Goal: Information Seeking & Learning: Learn about a topic

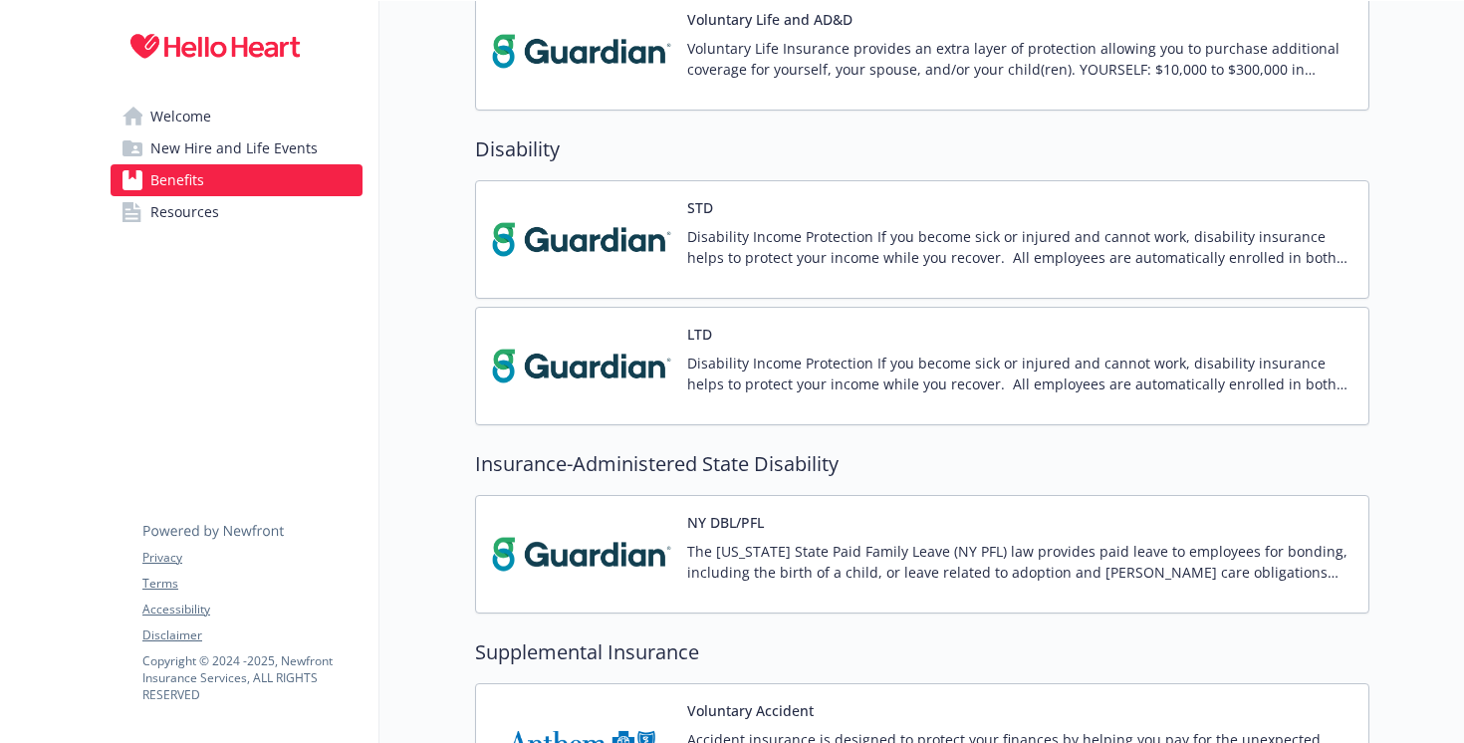
scroll to position [2122, 0]
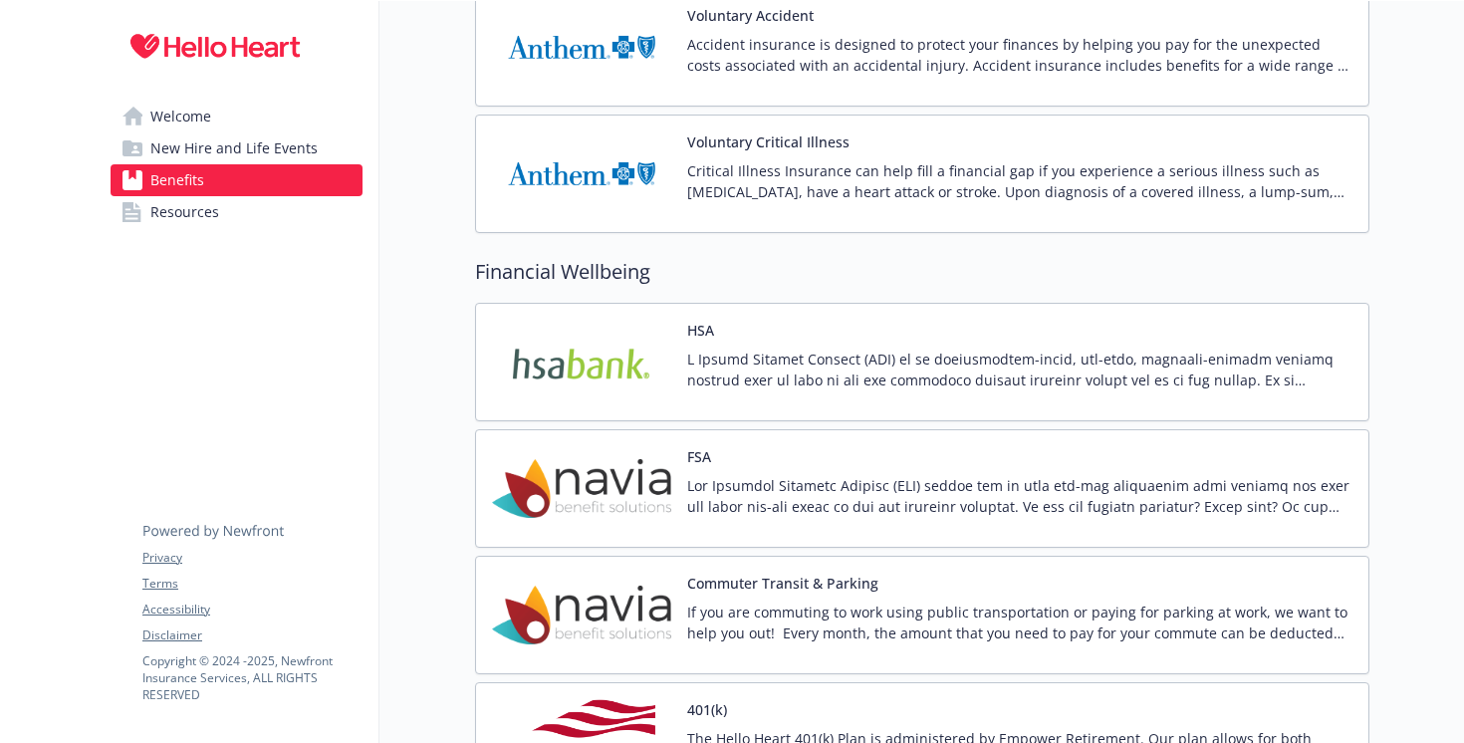
click at [204, 150] on span "New Hire and Life Events" at bounding box center [233, 149] width 167 height 32
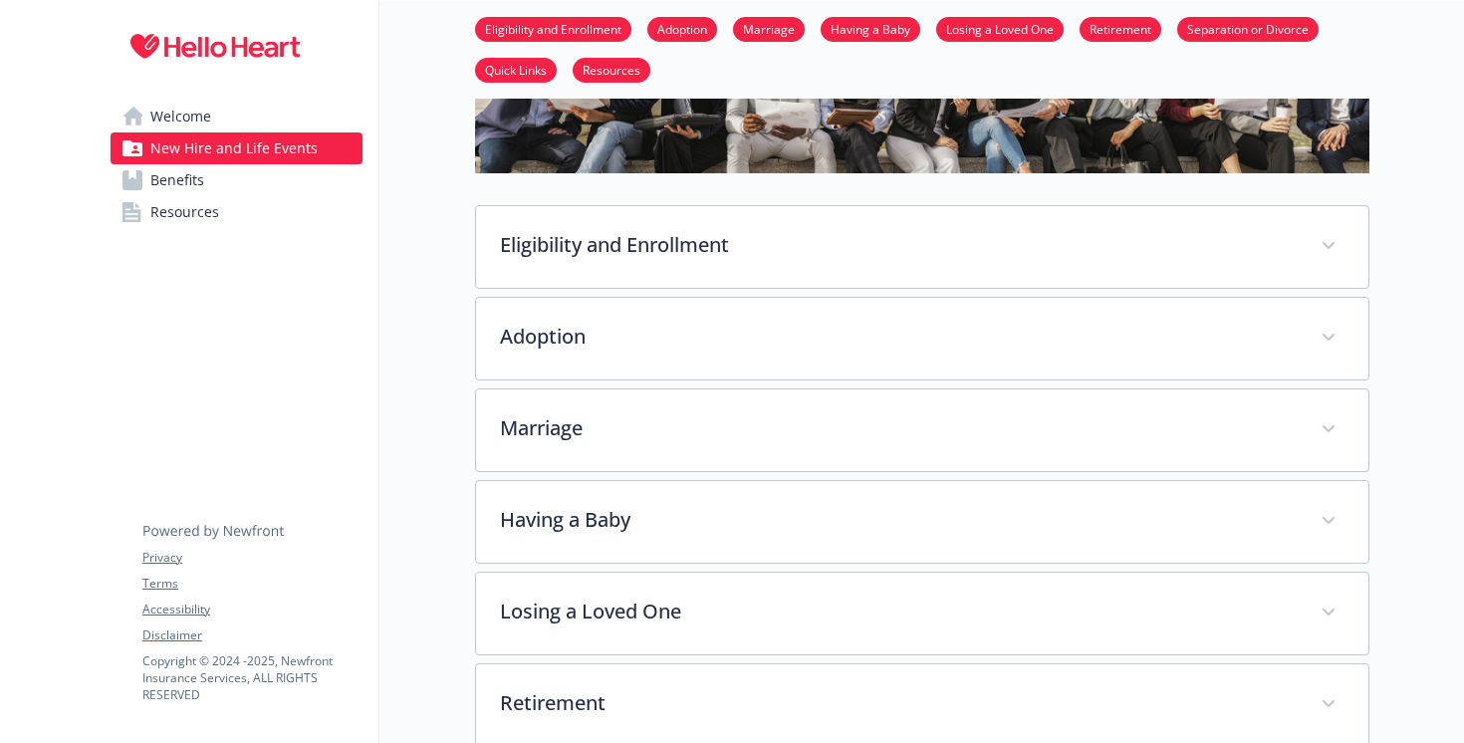
scroll to position [256, 0]
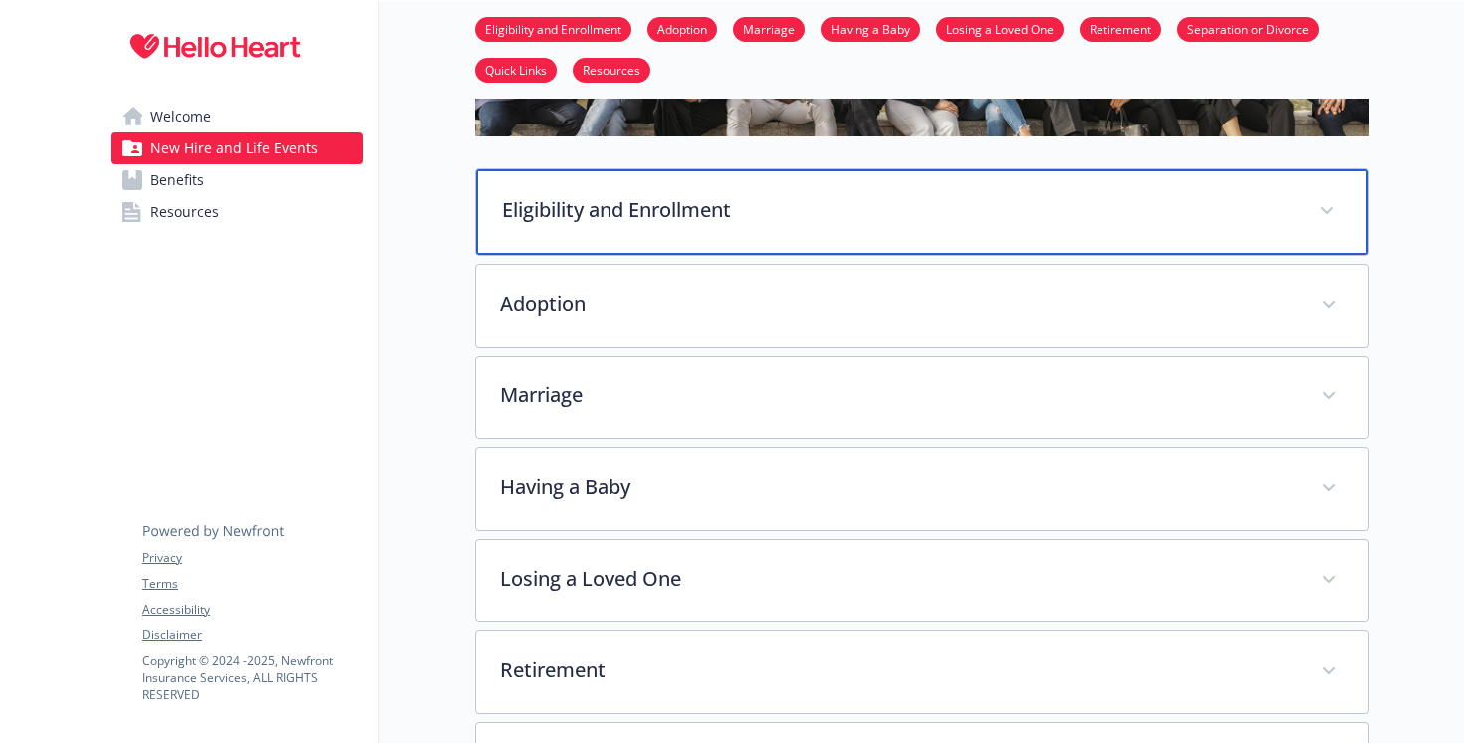
click at [682, 185] on div "Eligibility and Enrollment" at bounding box center [922, 212] width 893 height 86
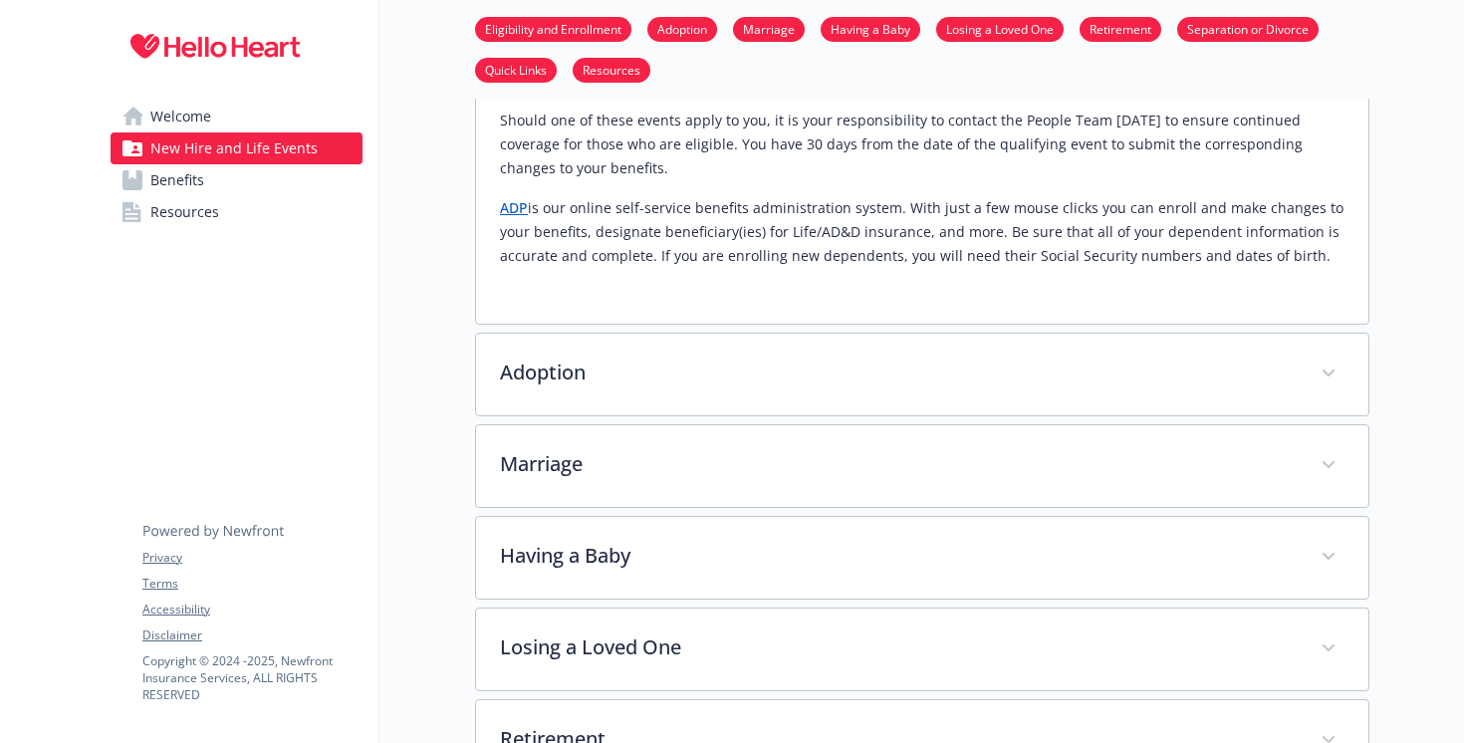
scroll to position [1237, 0]
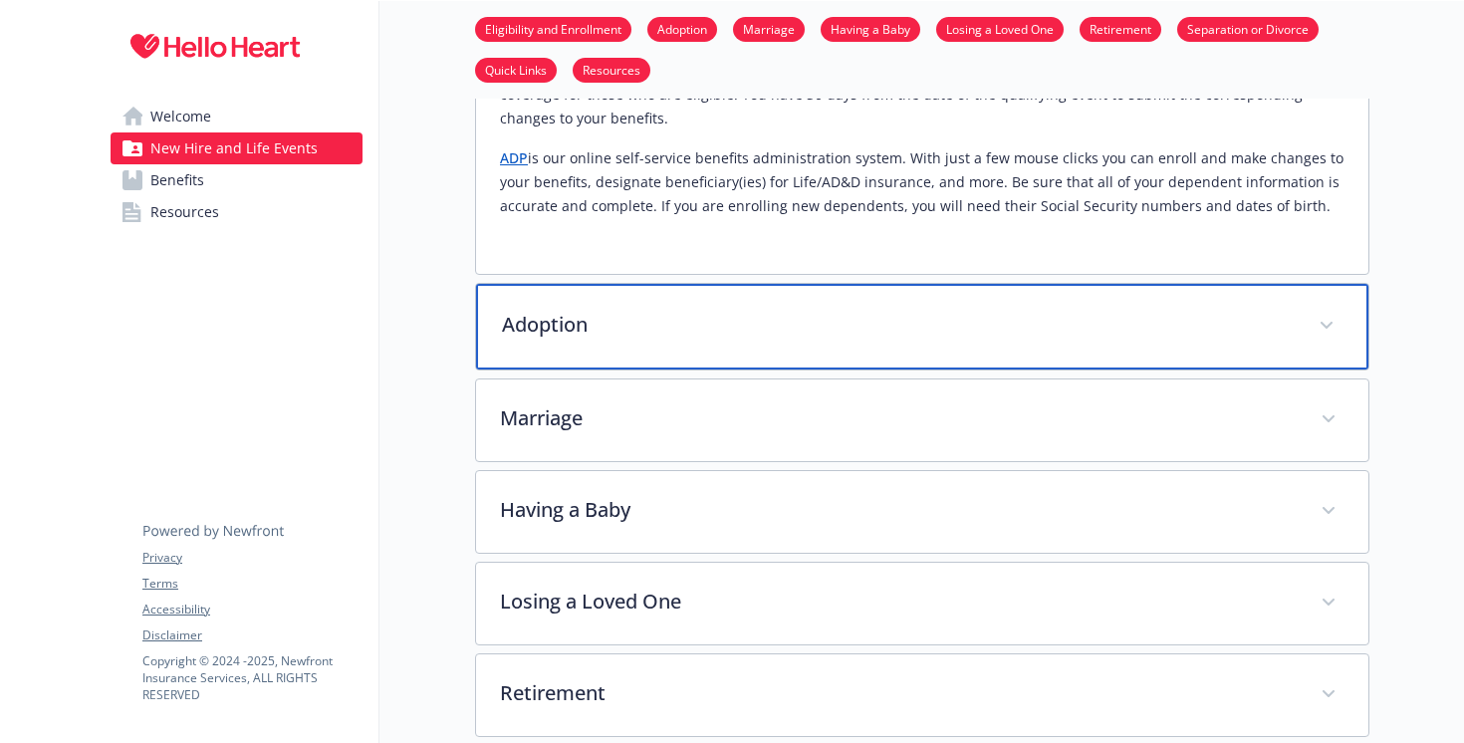
click at [727, 299] on div "Adoption" at bounding box center [922, 327] width 893 height 86
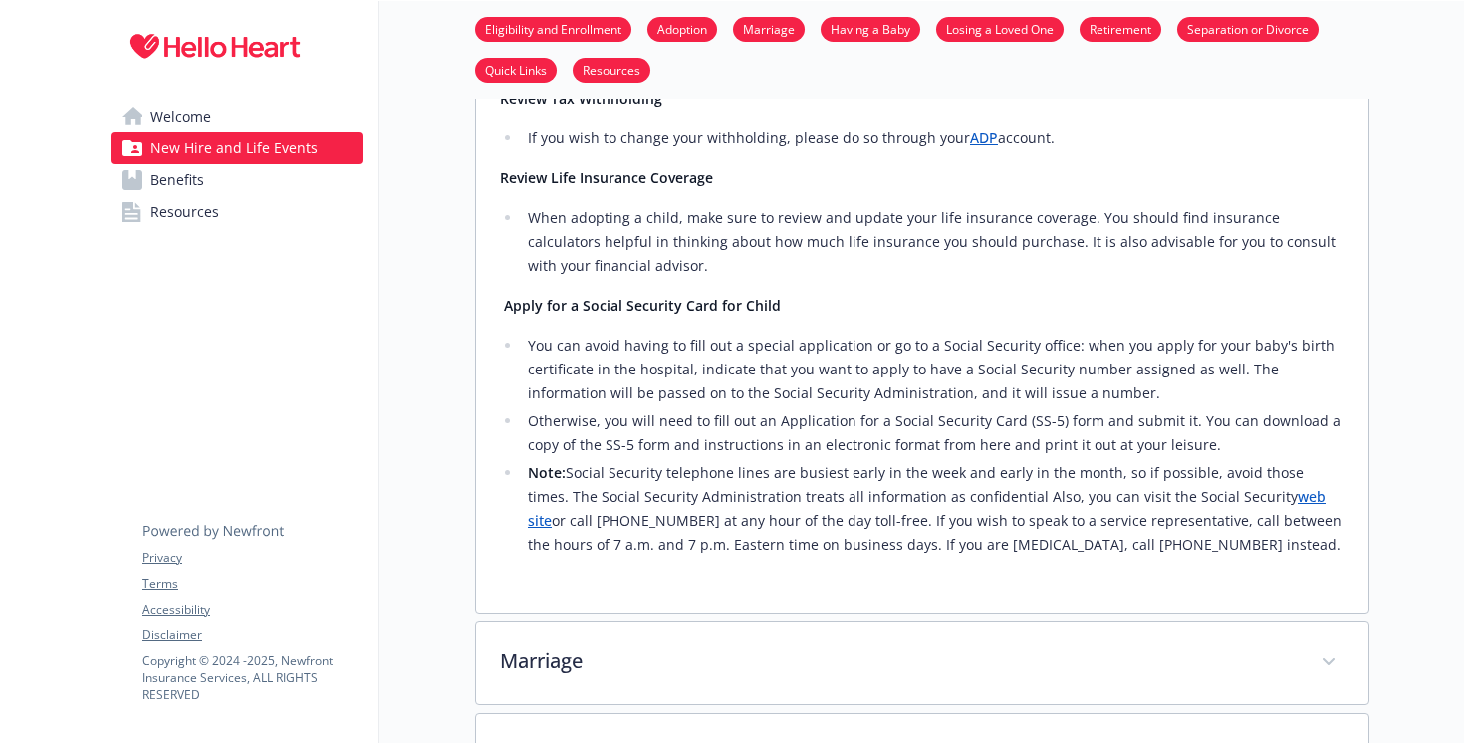
scroll to position [2178, 0]
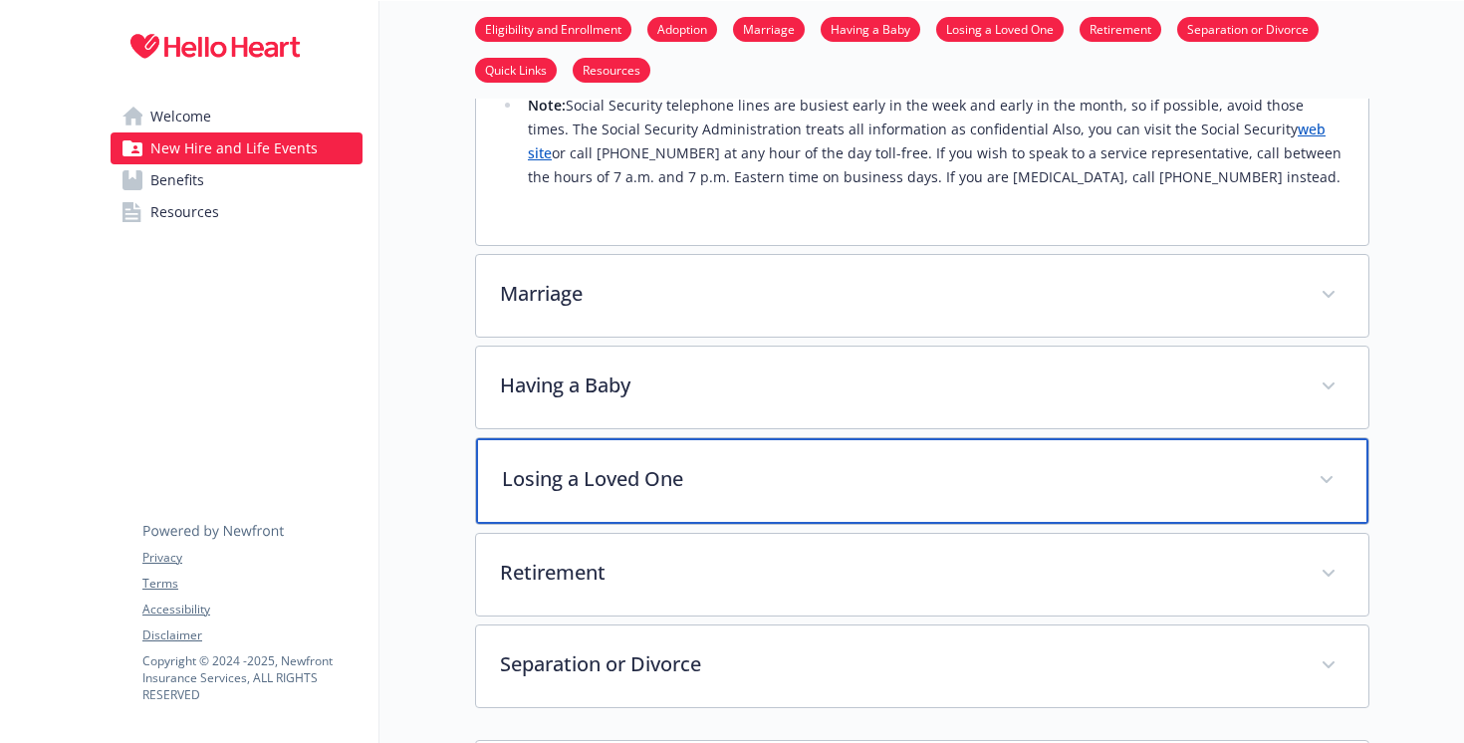
click at [733, 438] on div "Losing a Loved One" at bounding box center [922, 481] width 893 height 86
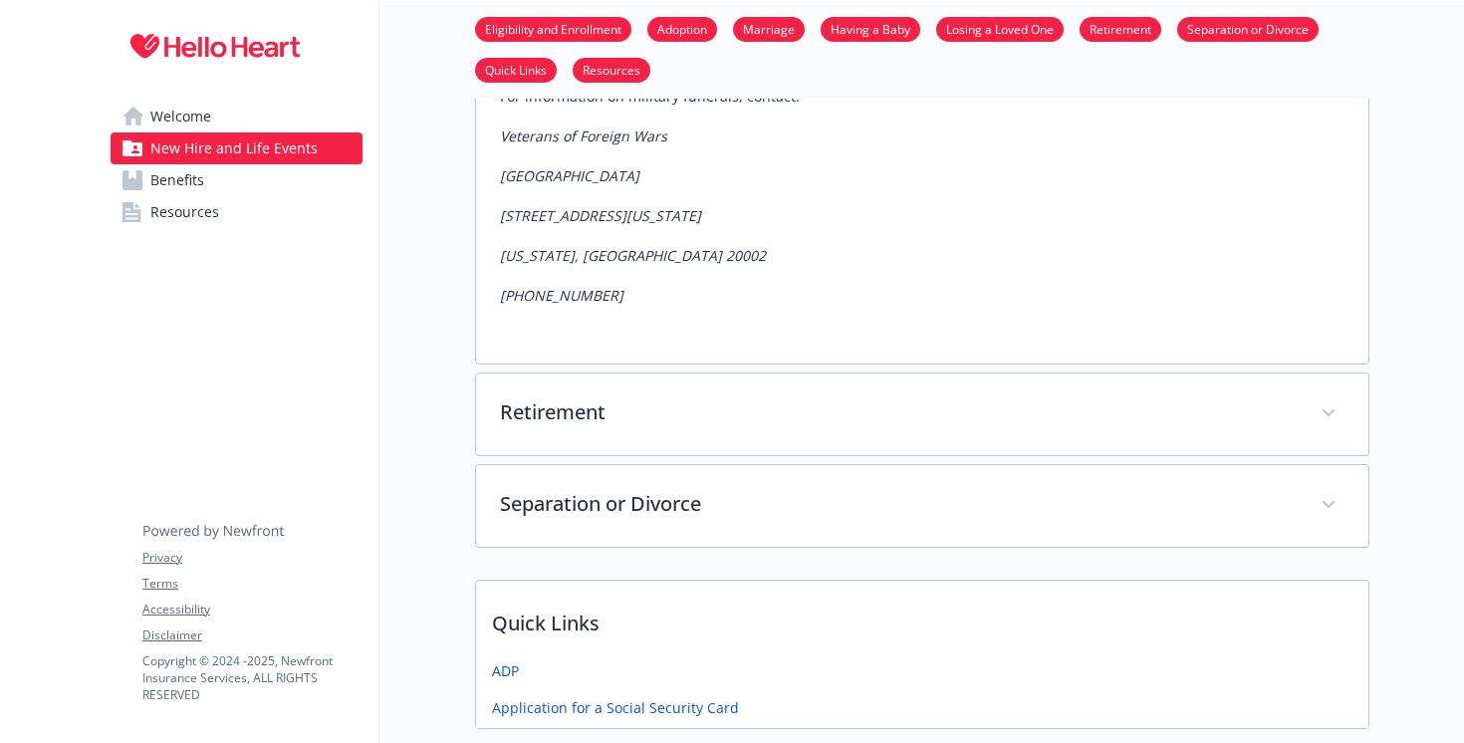
scroll to position [3956, 0]
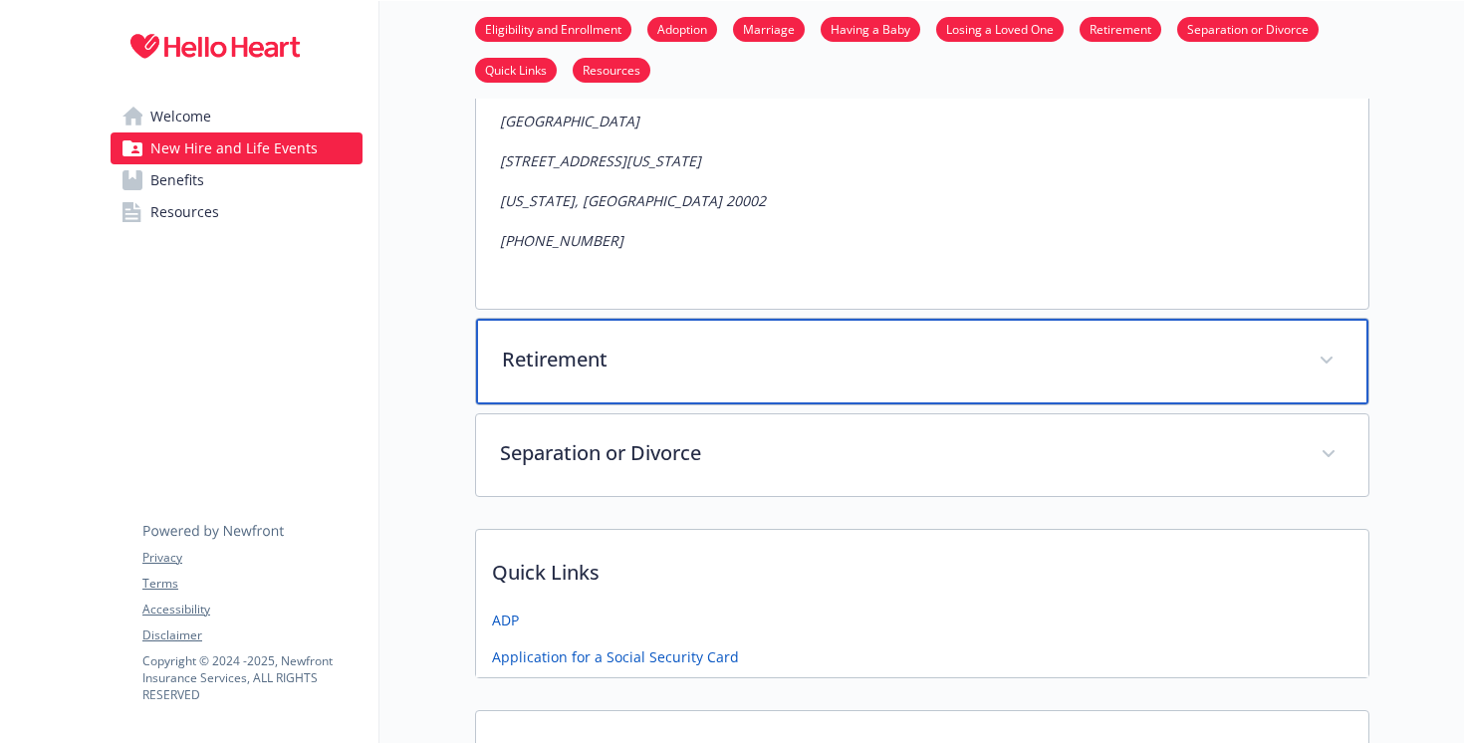
click at [704, 319] on div "Retirement" at bounding box center [922, 362] width 893 height 86
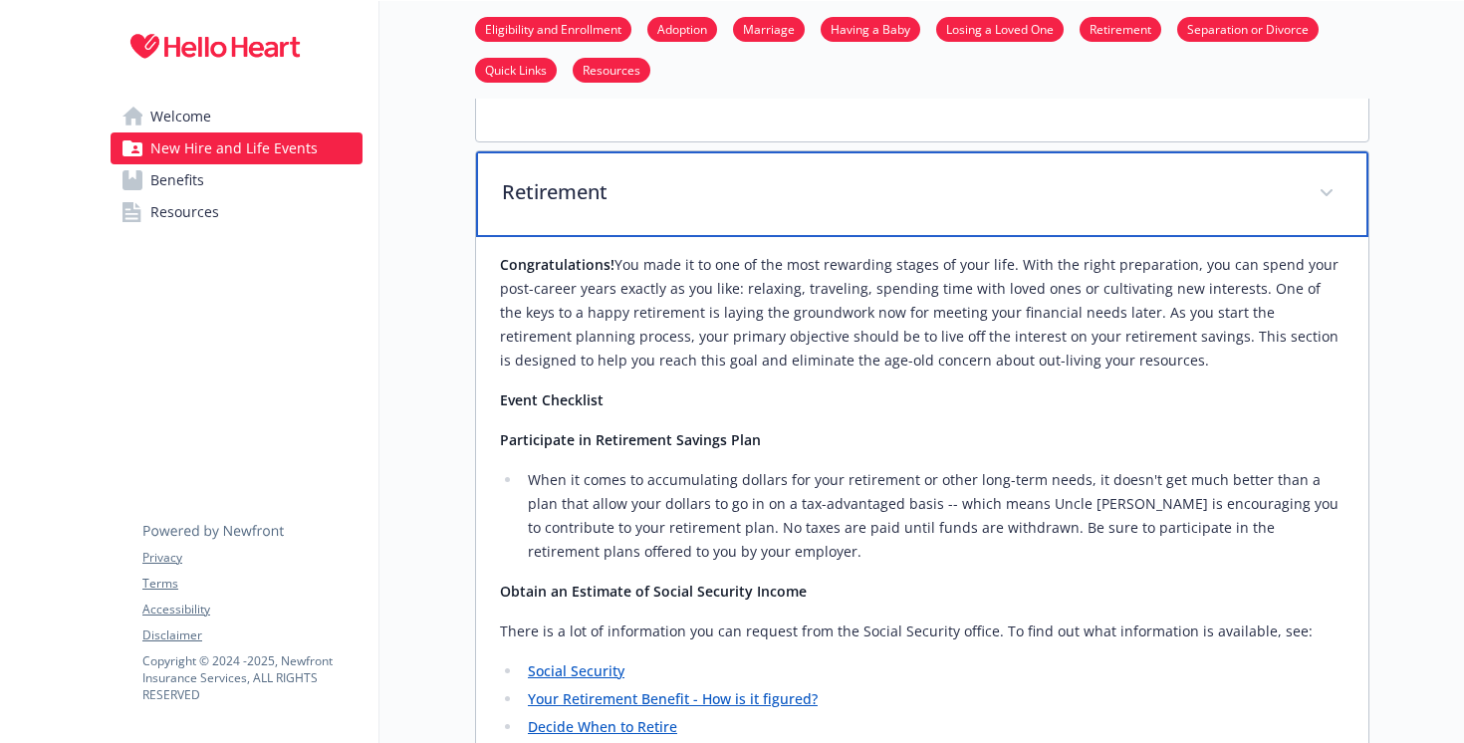
scroll to position [4069, 0]
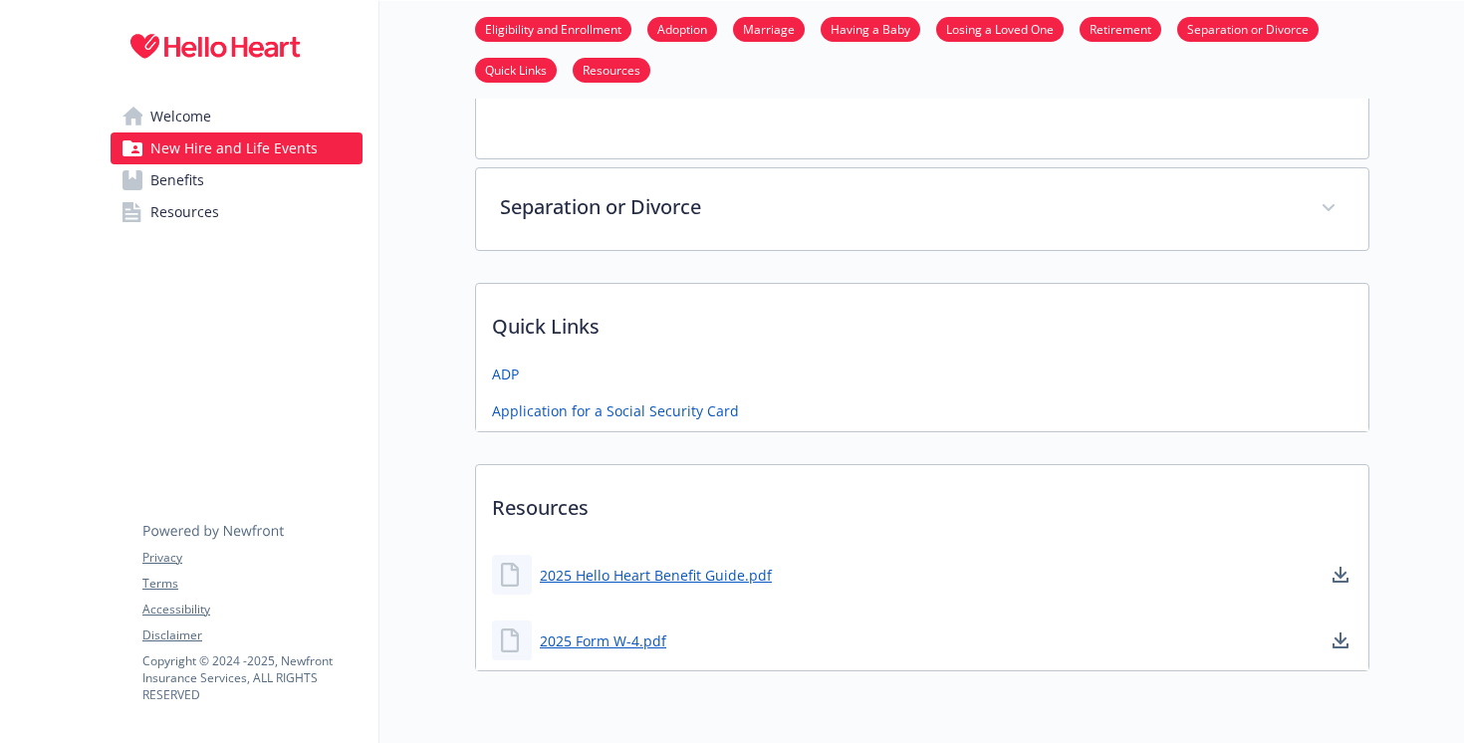
click at [182, 192] on span "Benefits" at bounding box center [177, 180] width 54 height 32
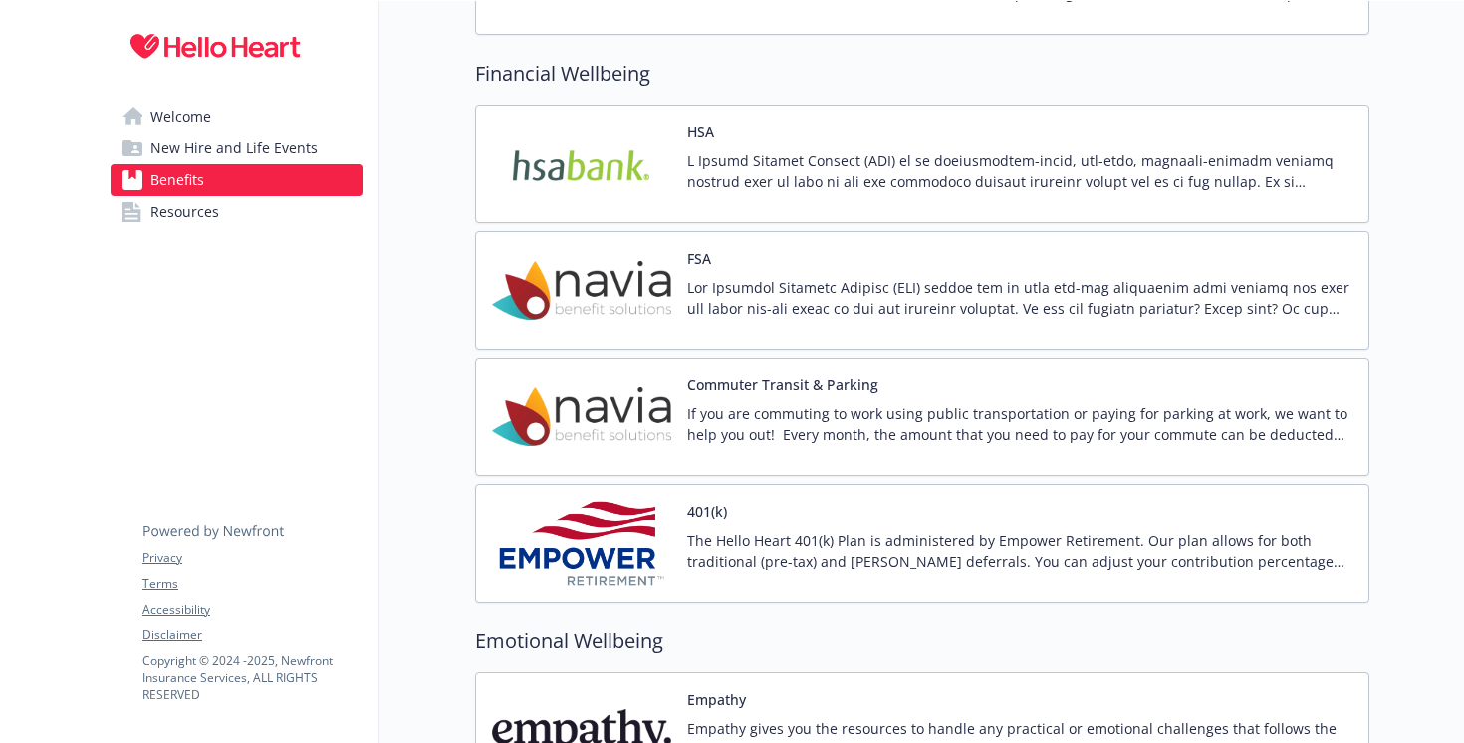
scroll to position [2426, 0]
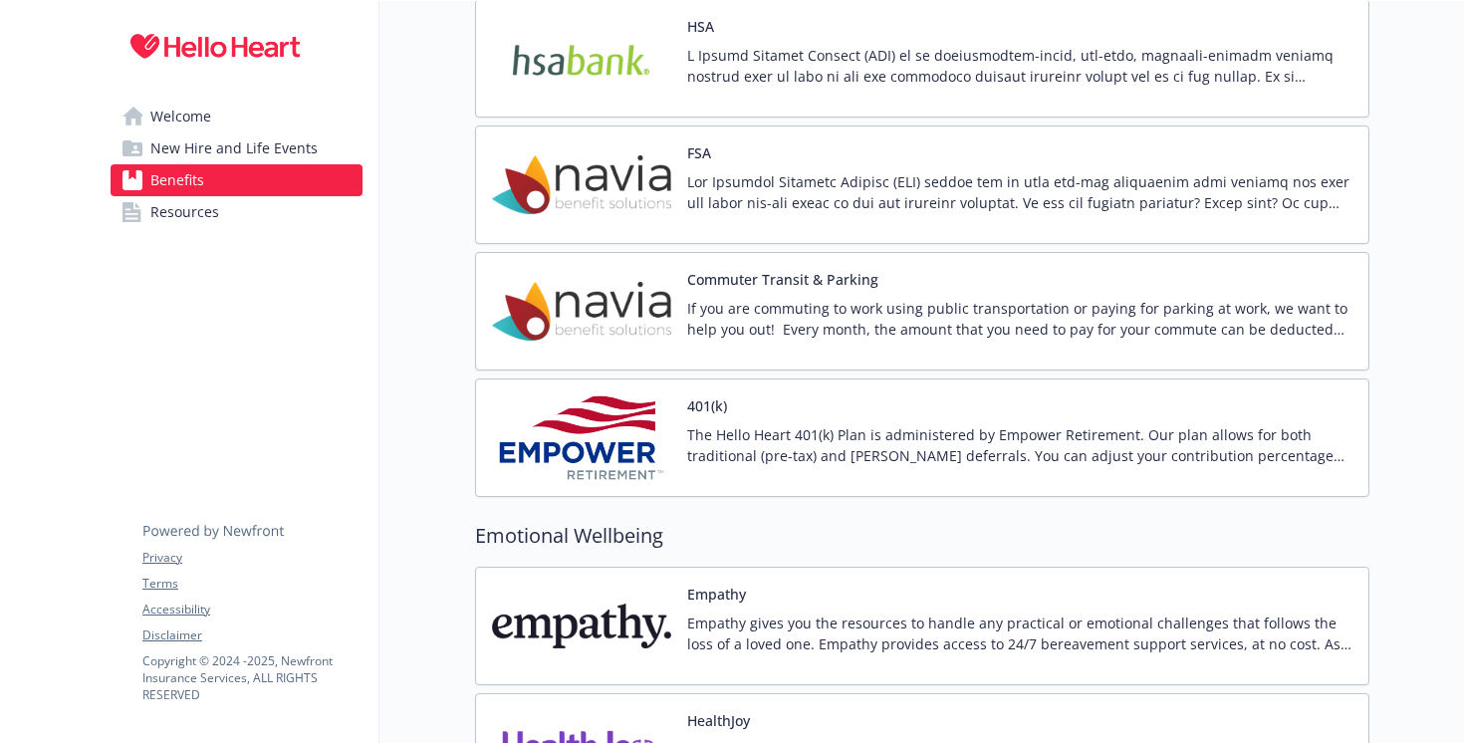
click at [746, 438] on p "The Hello Heart 401(k) Plan is administered by Empower Retirement. Our plan all…" at bounding box center [1019, 445] width 665 height 42
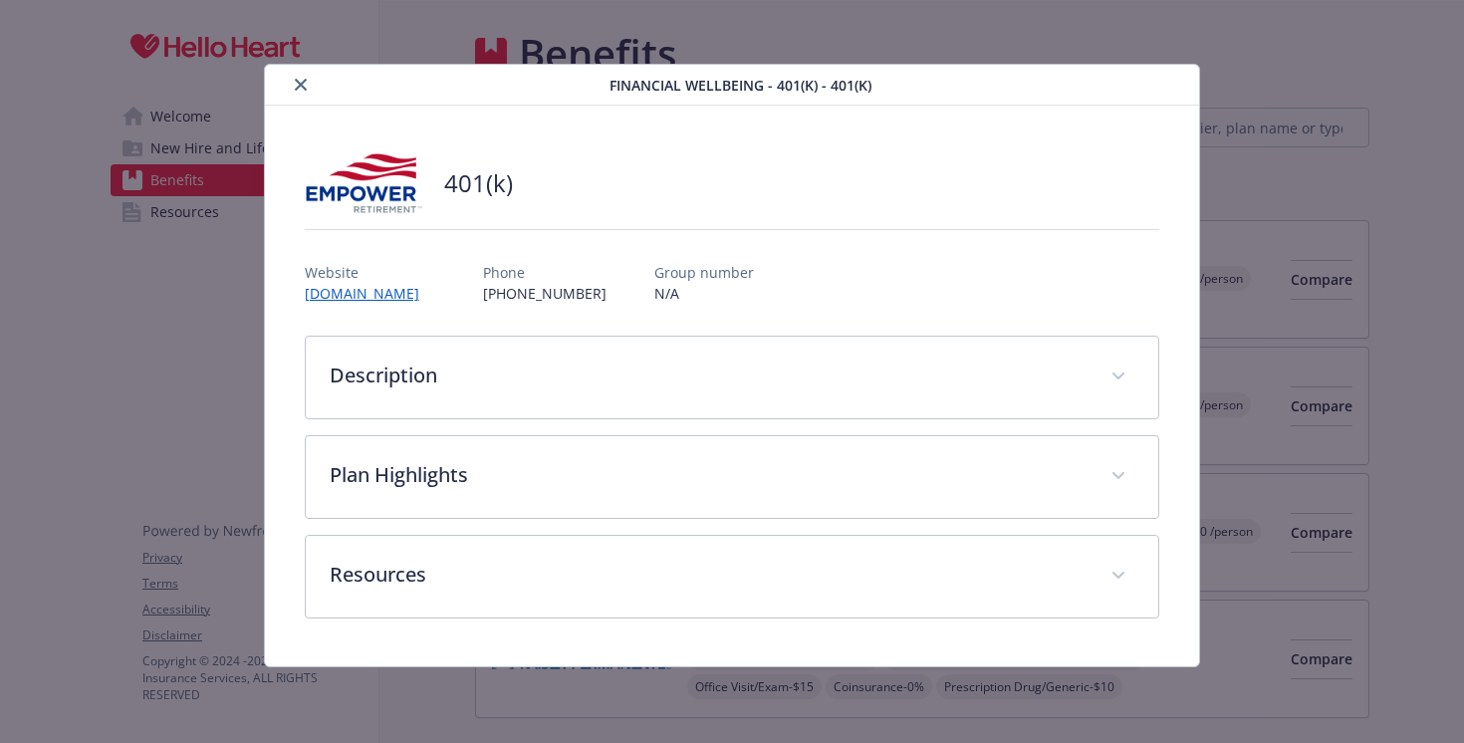
scroll to position [2426, 0]
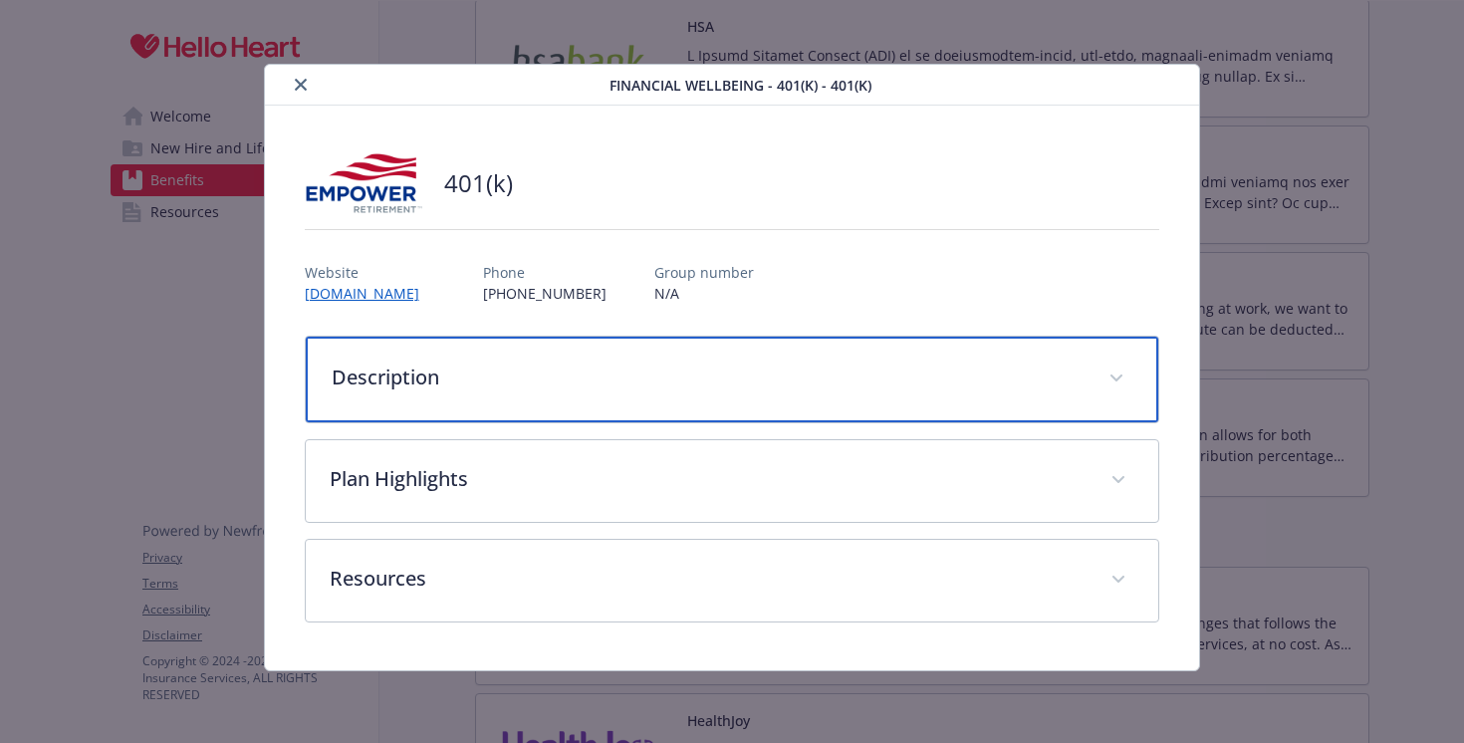
click at [678, 367] on p "Description" at bounding box center [709, 378] width 754 height 30
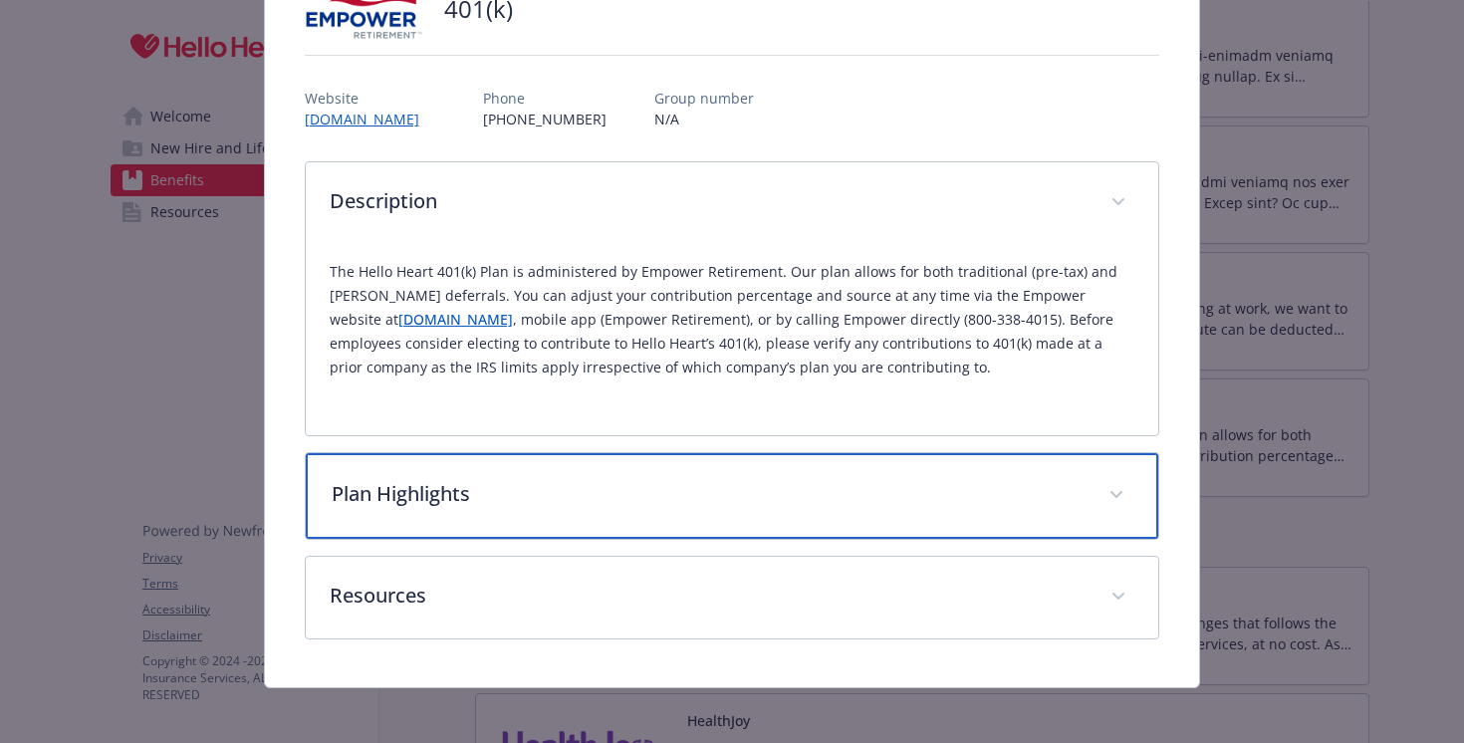
click at [691, 496] on p "Plan Highlights" at bounding box center [709, 494] width 754 height 30
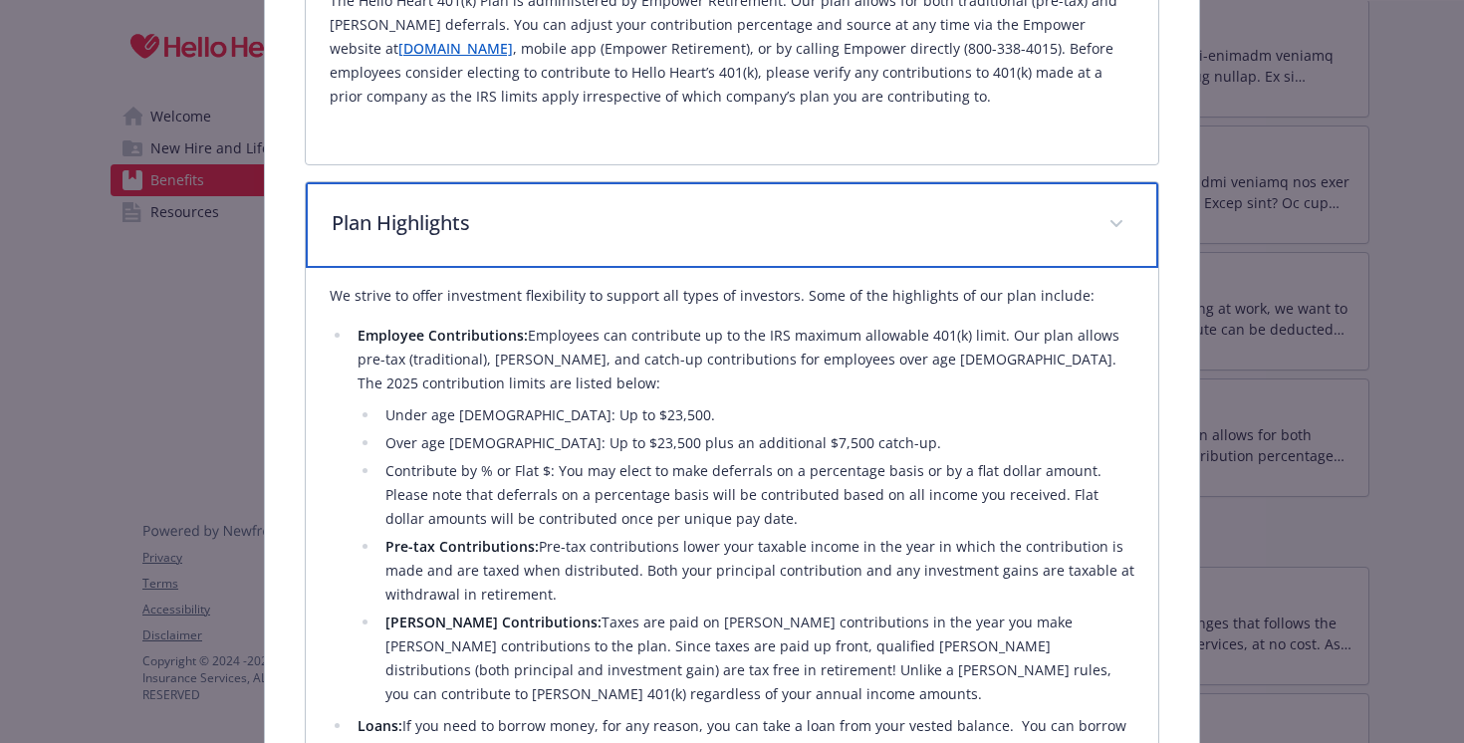
scroll to position [458, 0]
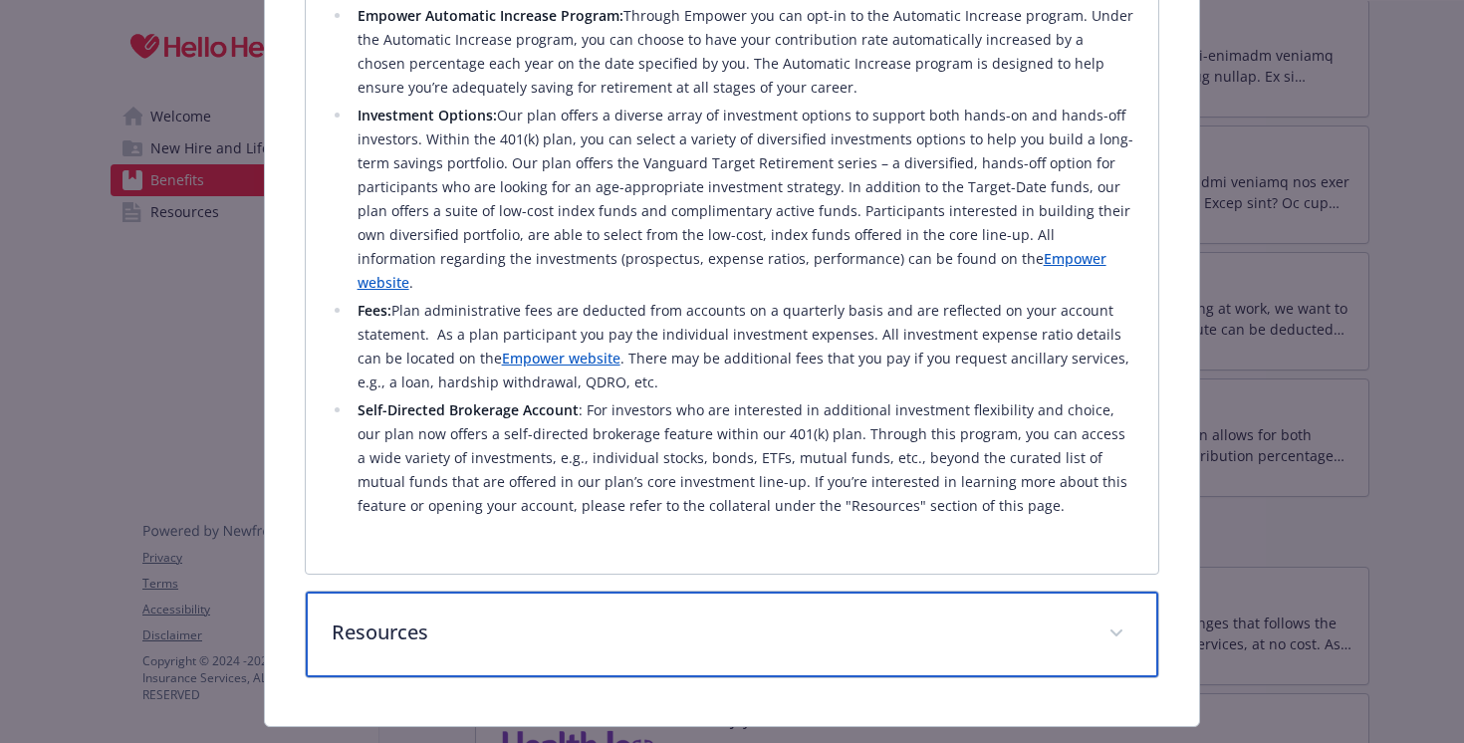
click at [440, 592] on div "Resources" at bounding box center [733, 635] width 854 height 86
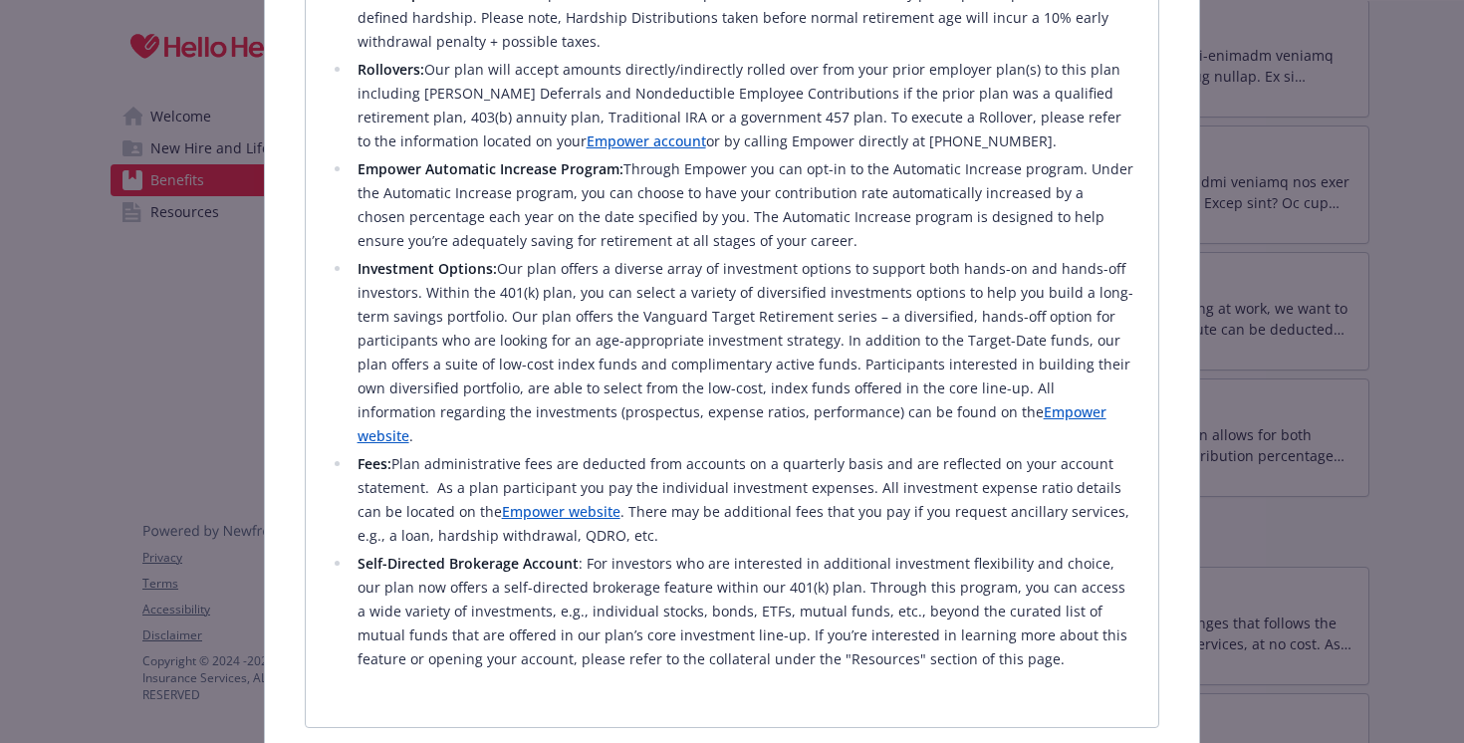
scroll to position [1414, 0]
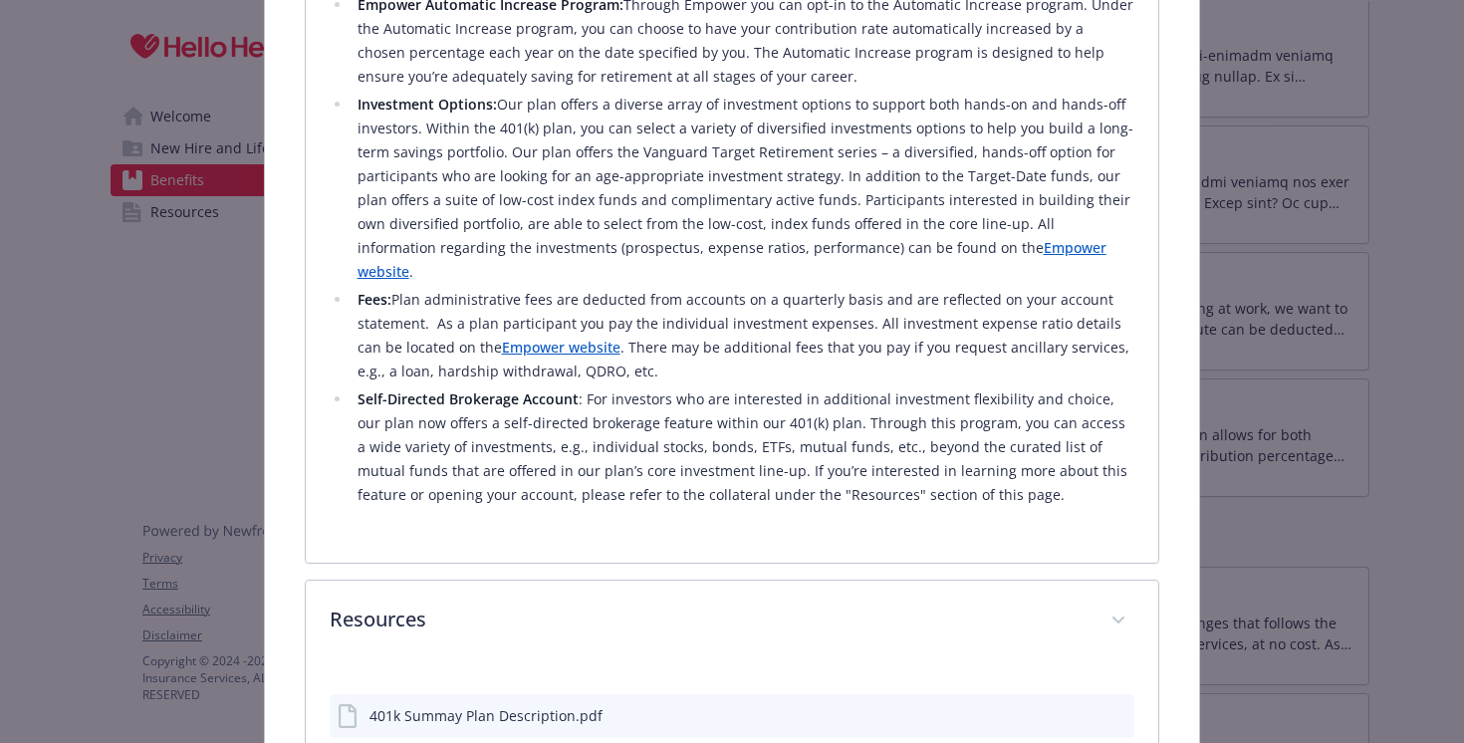
click at [413, 704] on div "401k Summay Plan Description.pdf" at bounding box center [470, 716] width 265 height 24
click at [1090, 717] on icon "download file" at bounding box center [1083, 719] width 16 height 5
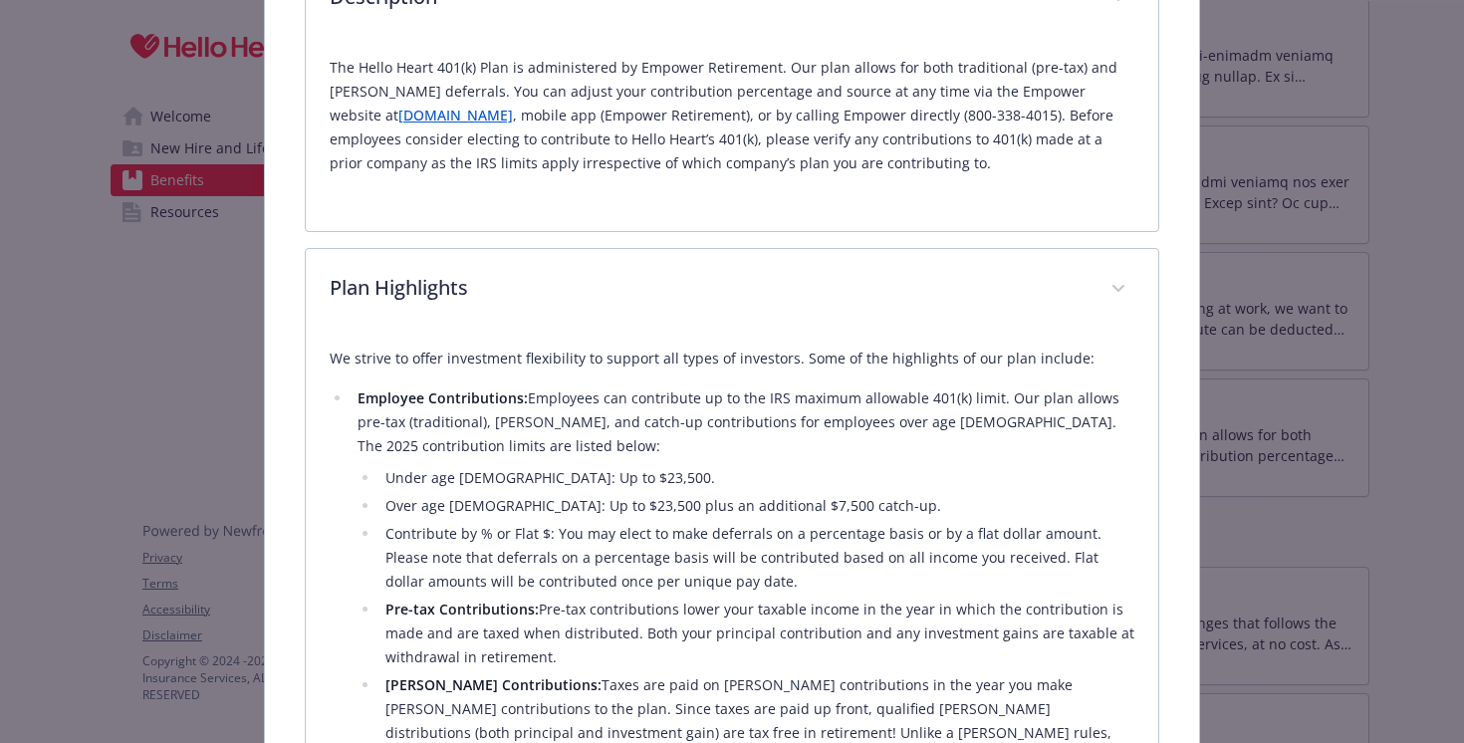
scroll to position [0, 0]
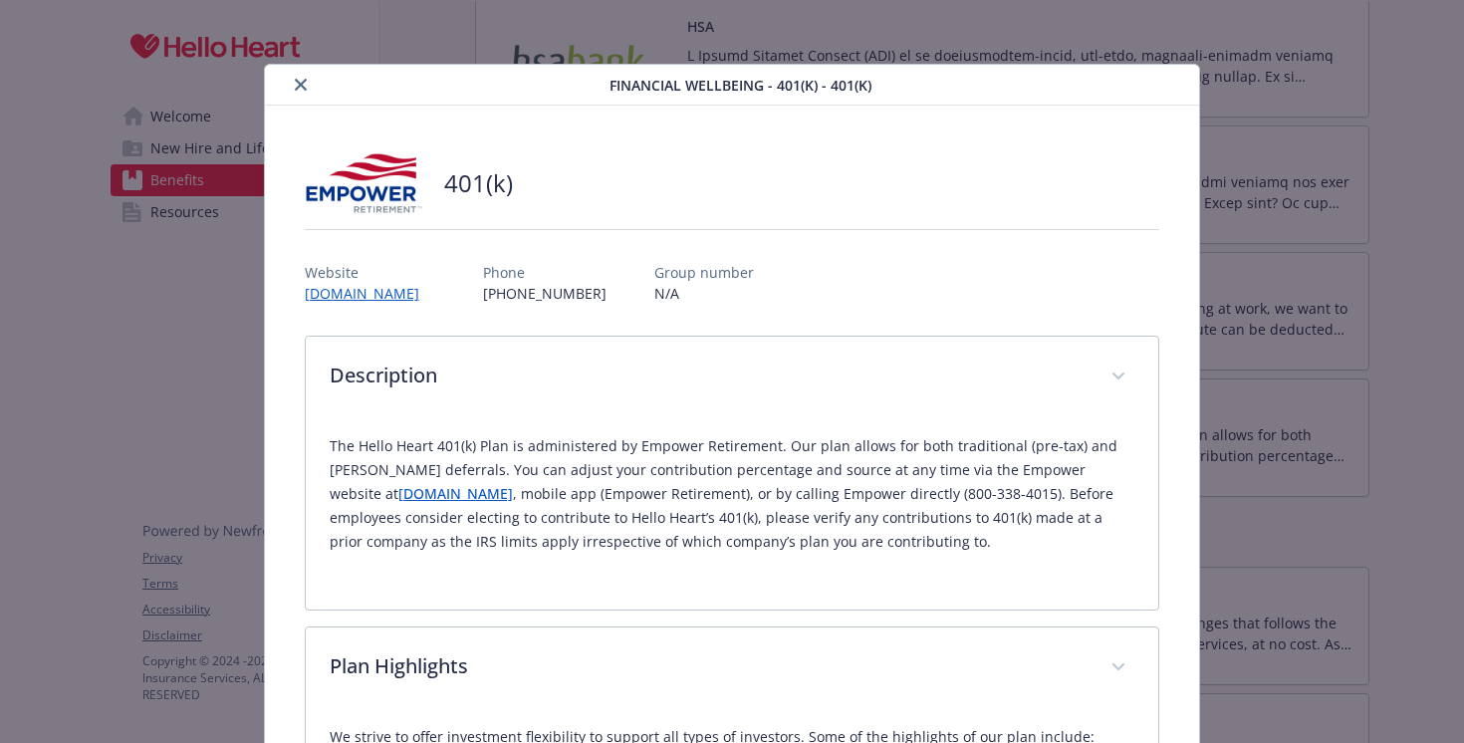
click at [297, 89] on icon "close" at bounding box center [301, 85] width 12 height 12
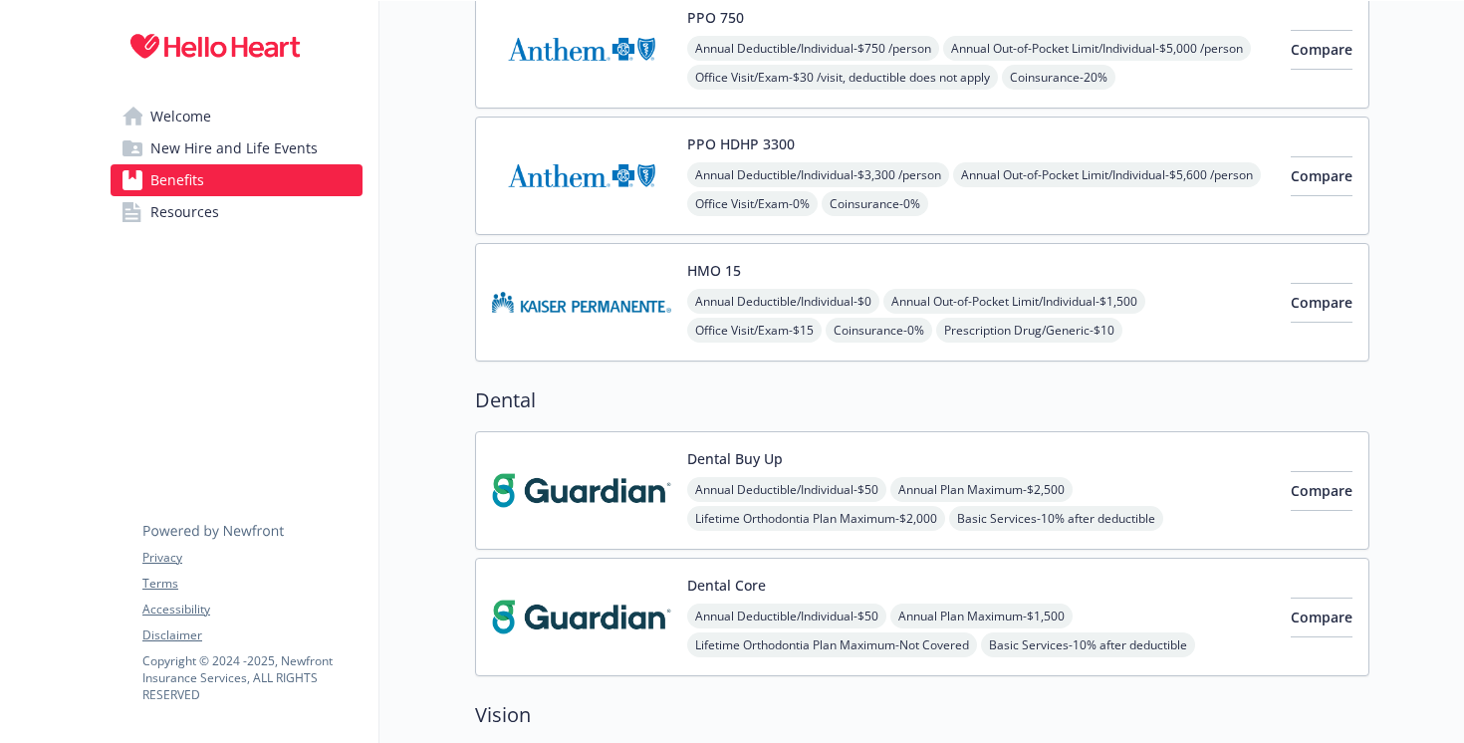
click at [596, 296] on img at bounding box center [581, 302] width 179 height 85
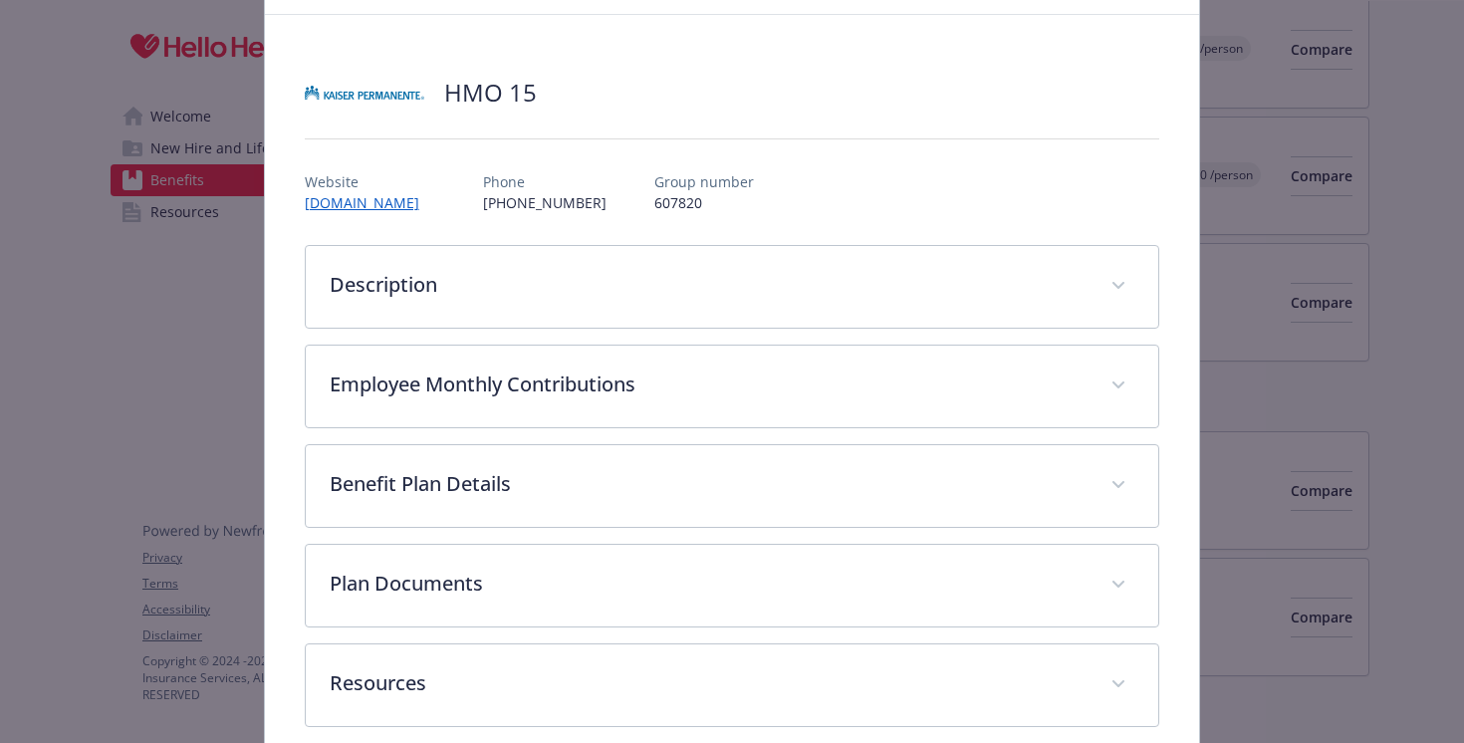
scroll to position [96, 0]
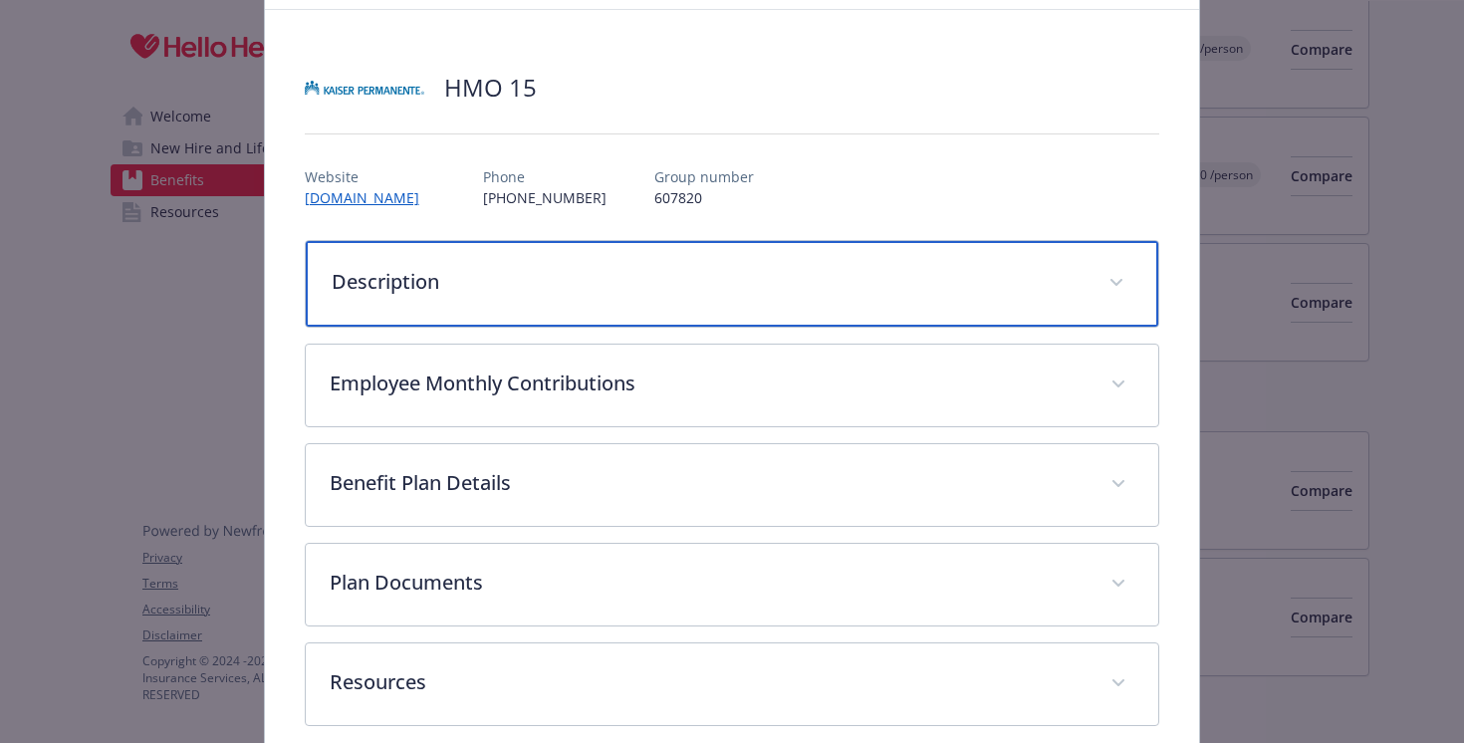
click at [660, 275] on p "Description" at bounding box center [709, 282] width 754 height 30
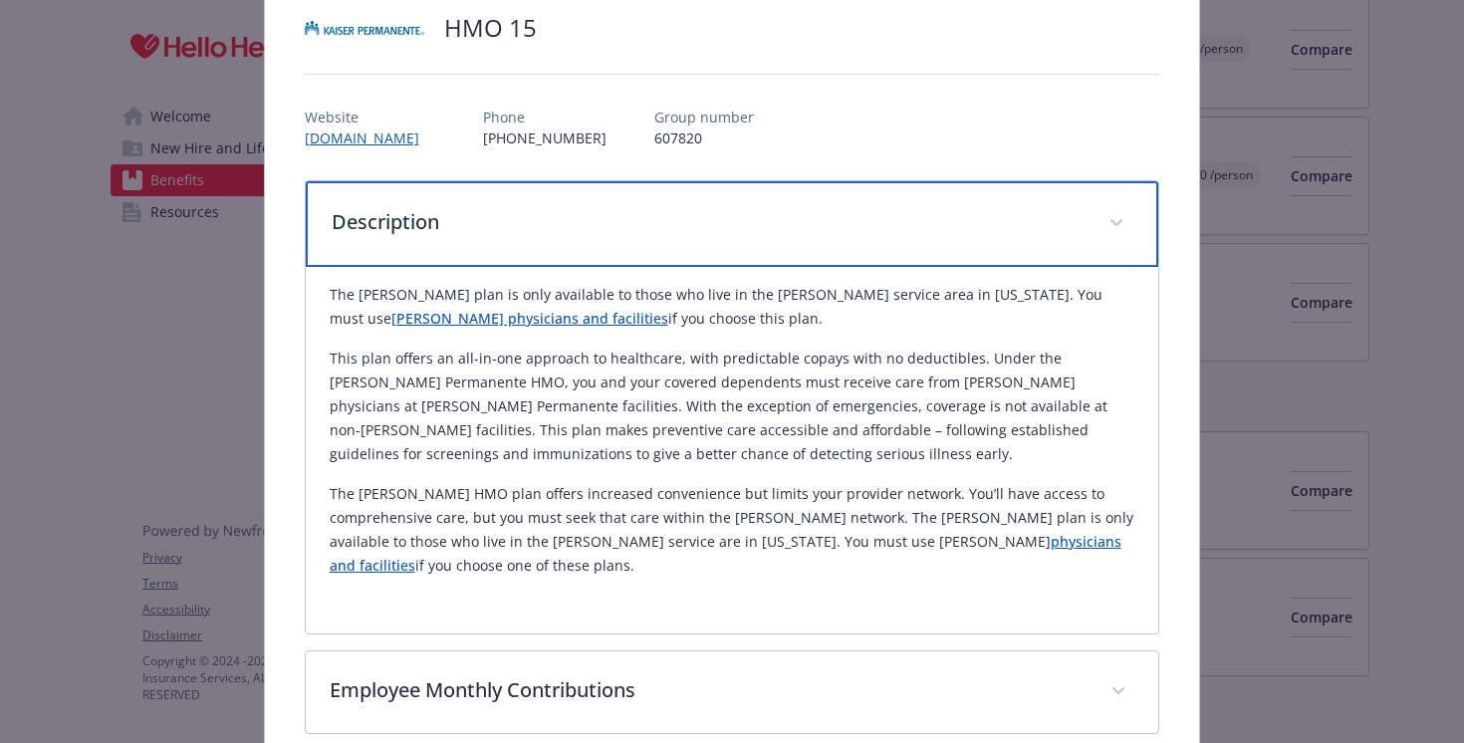
scroll to position [0, 0]
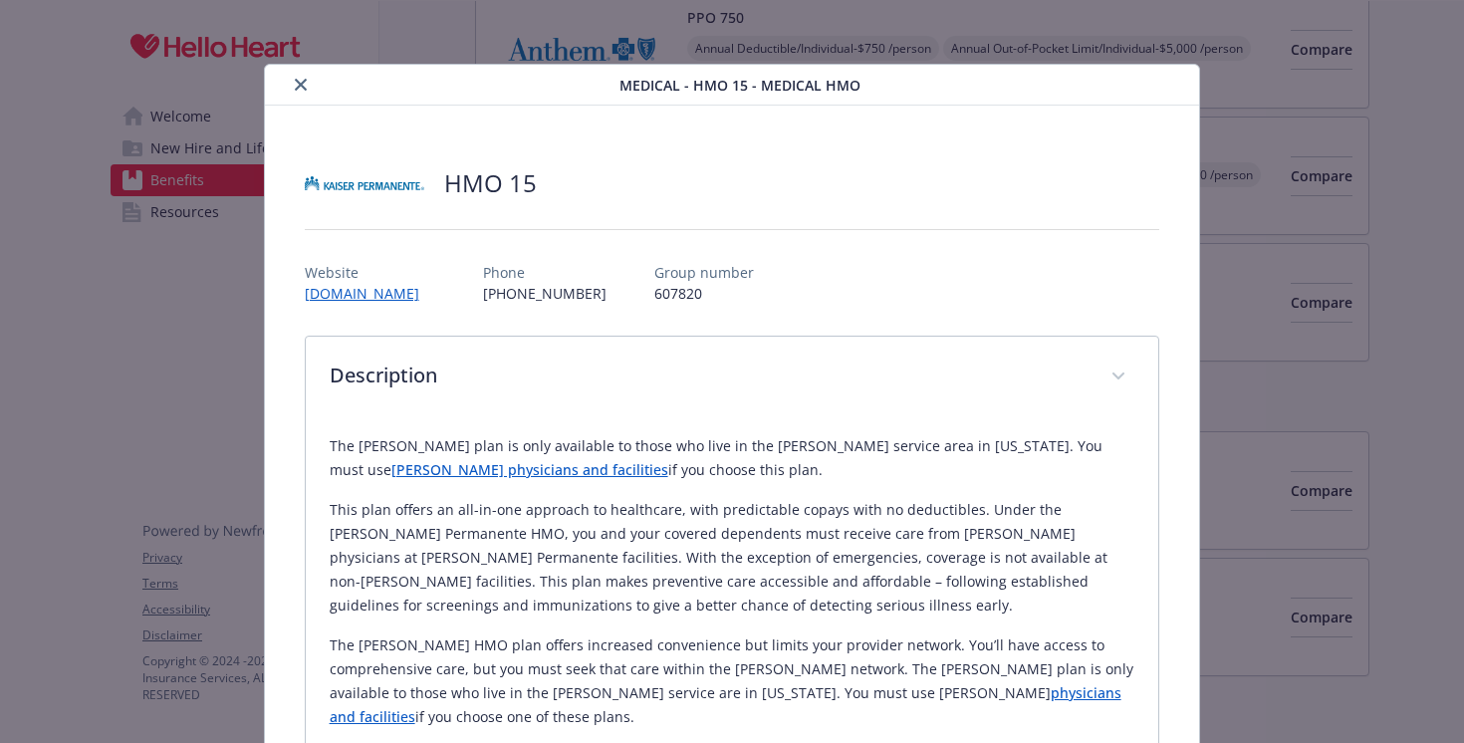
click at [295, 79] on icon "close" at bounding box center [301, 85] width 12 height 12
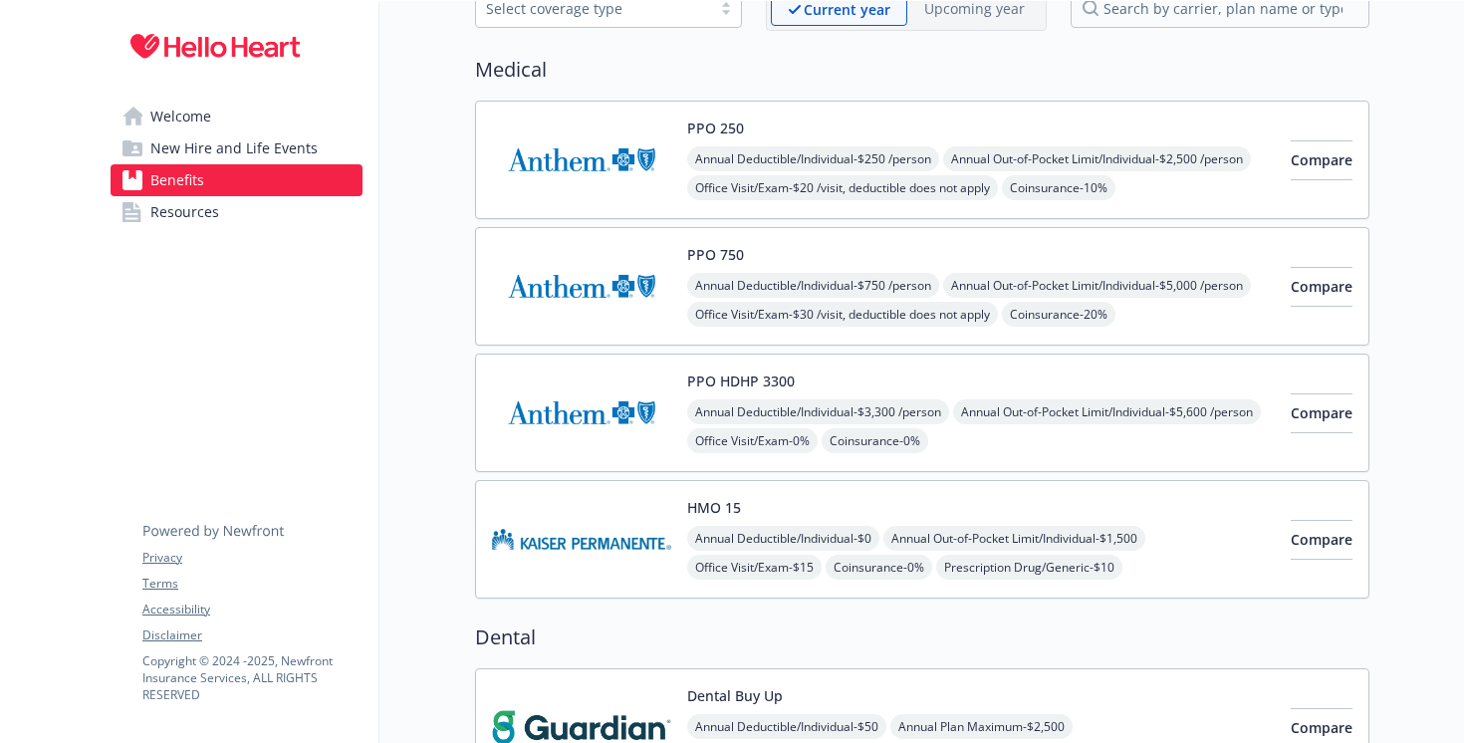
click at [627, 421] on img at bounding box center [581, 413] width 179 height 85
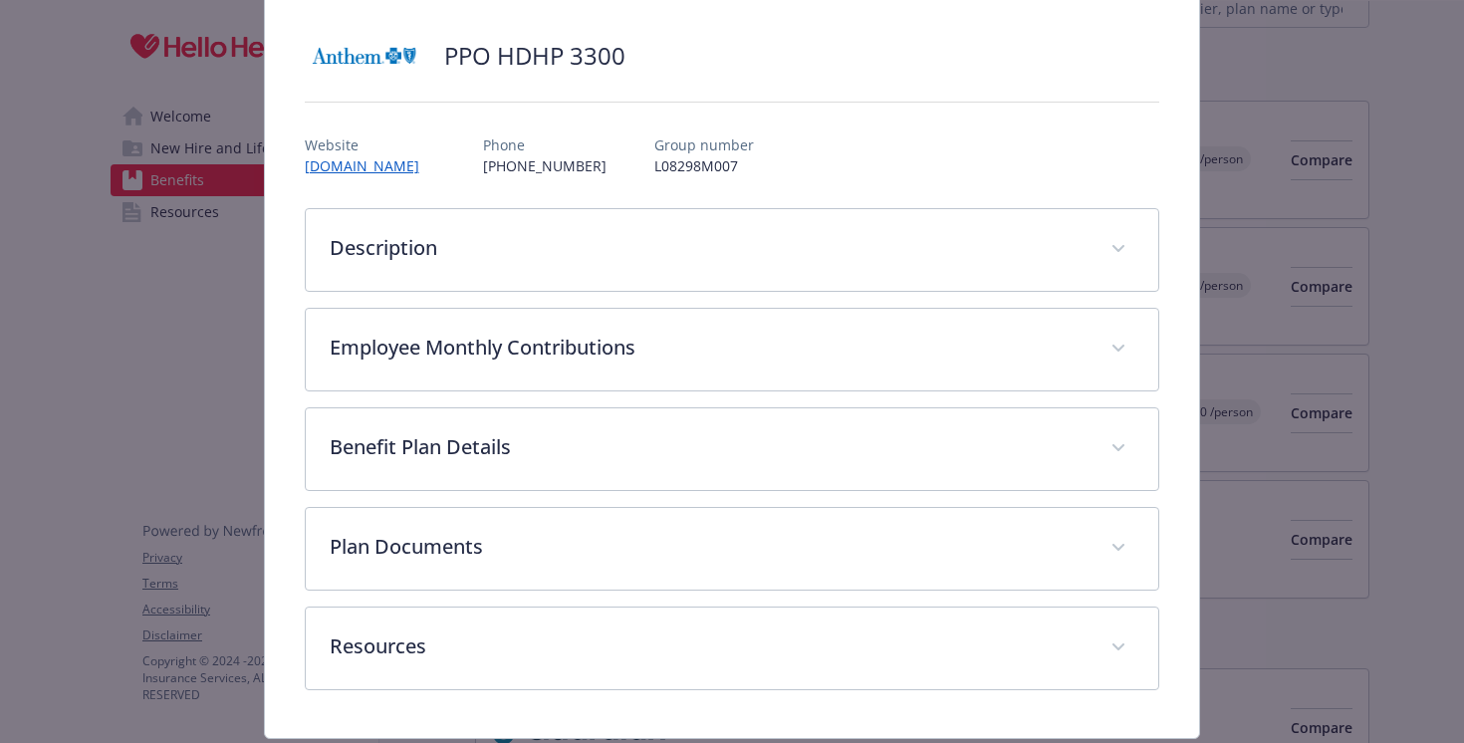
scroll to position [134, 0]
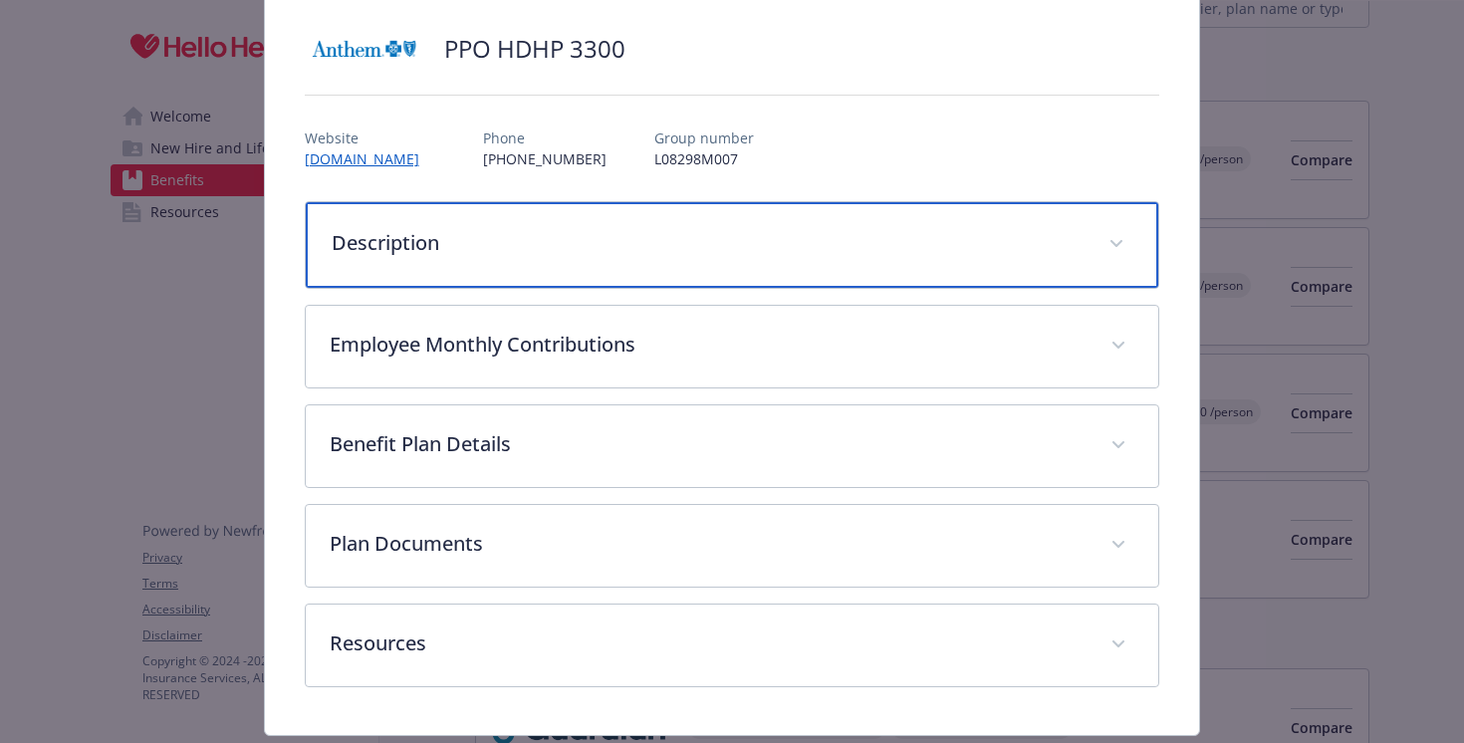
click at [621, 261] on div "Description" at bounding box center [733, 245] width 854 height 86
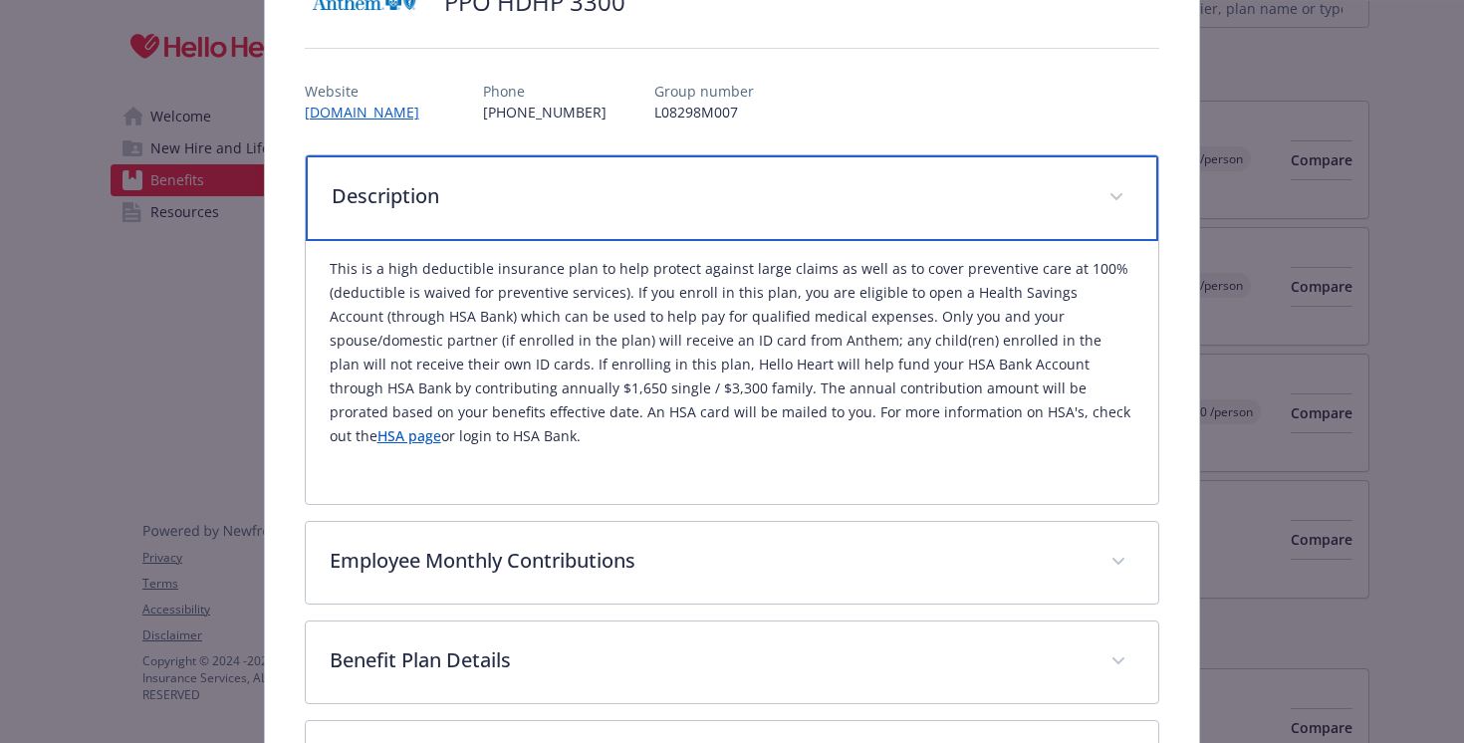
scroll to position [0, 0]
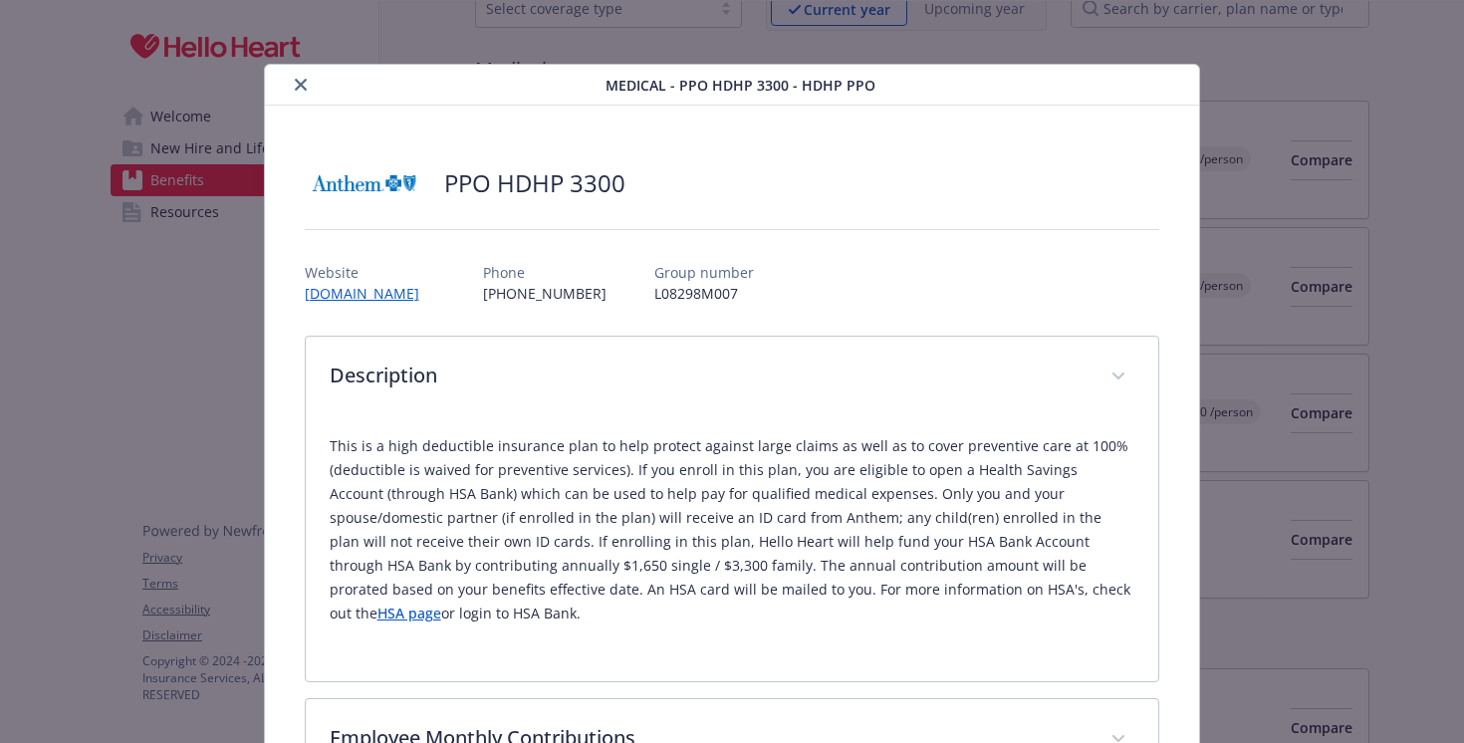
click at [302, 76] on button "close" at bounding box center [301, 85] width 24 height 24
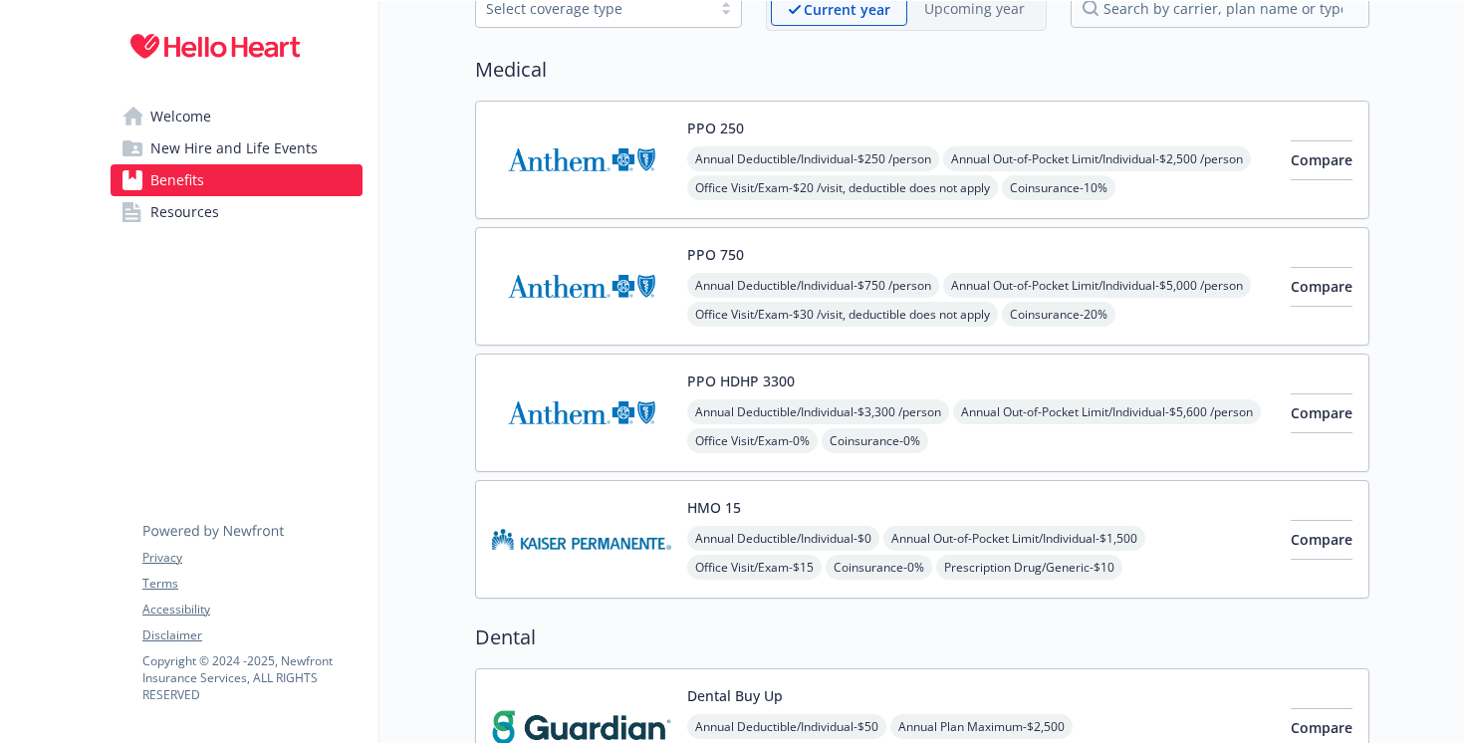
click at [545, 184] on img at bounding box center [581, 160] width 179 height 85
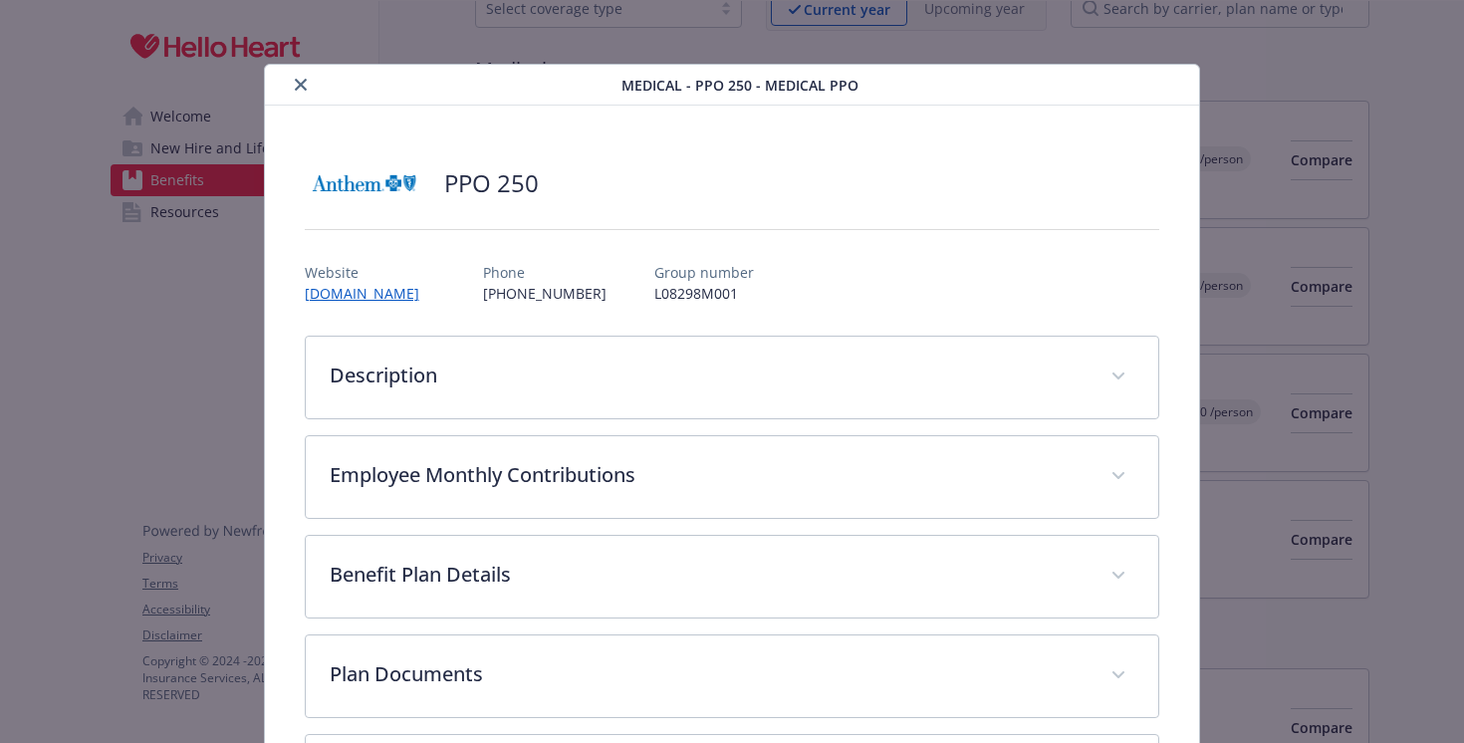
scroll to position [60, 0]
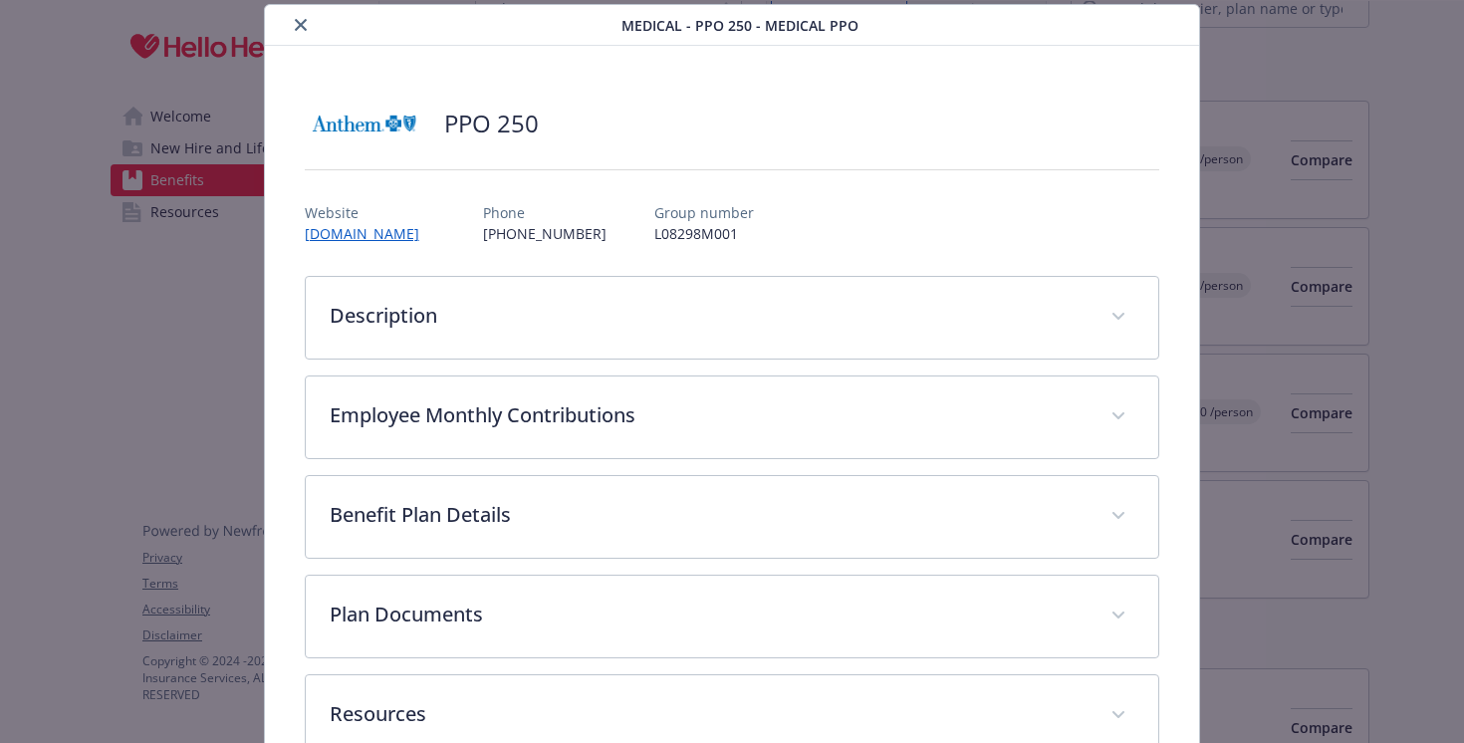
click at [298, 26] on icon "close" at bounding box center [301, 25] width 12 height 12
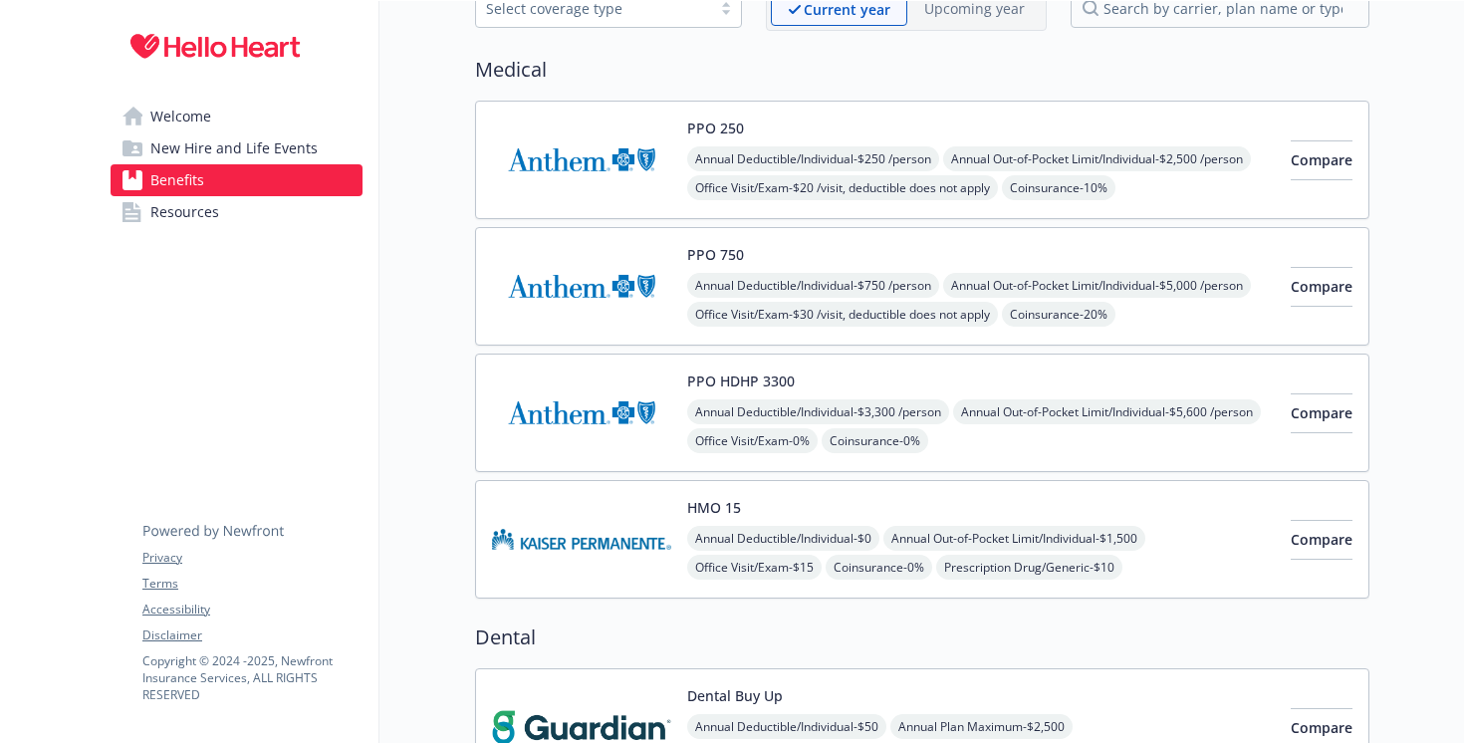
click at [584, 419] on img at bounding box center [581, 413] width 179 height 85
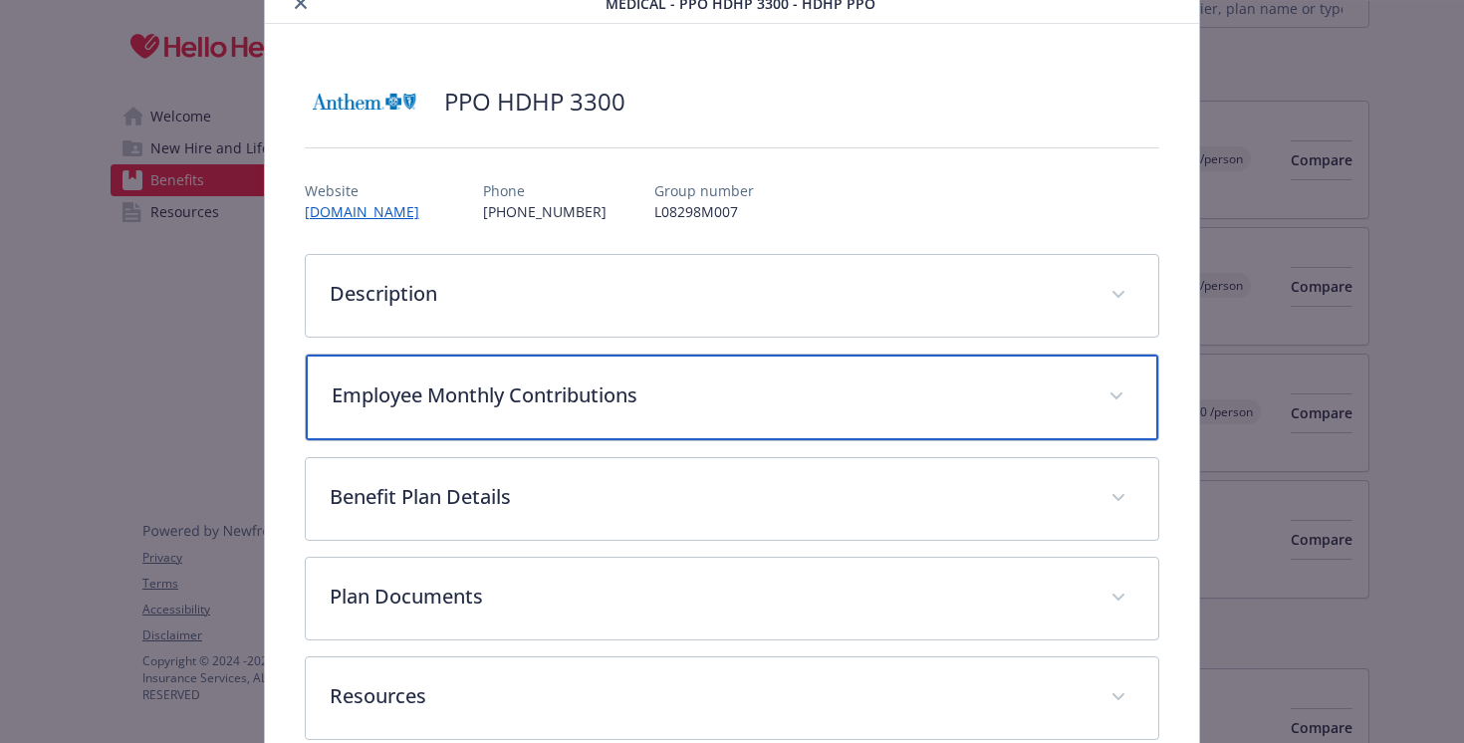
click at [546, 395] on p "Employee Monthly Contributions" at bounding box center [709, 396] width 754 height 30
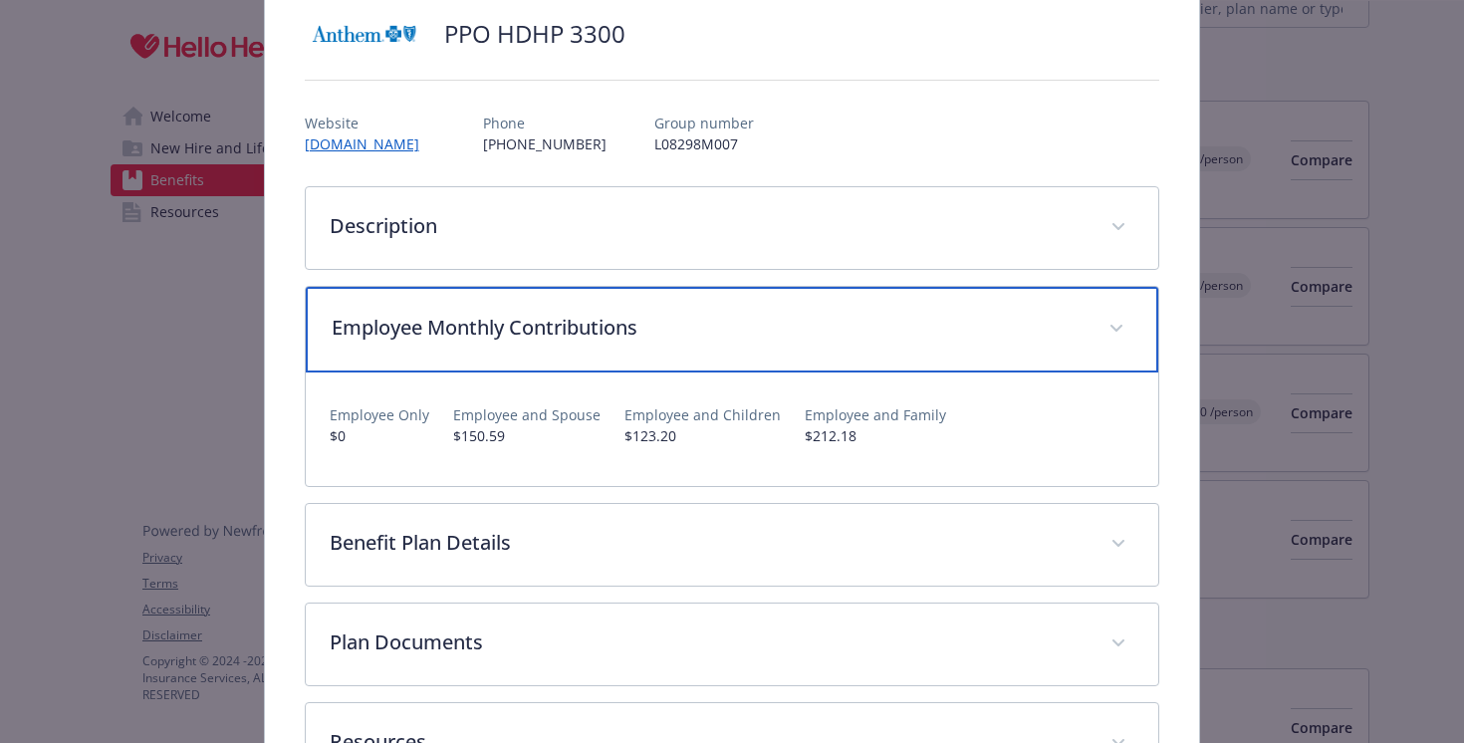
scroll to position [150, 0]
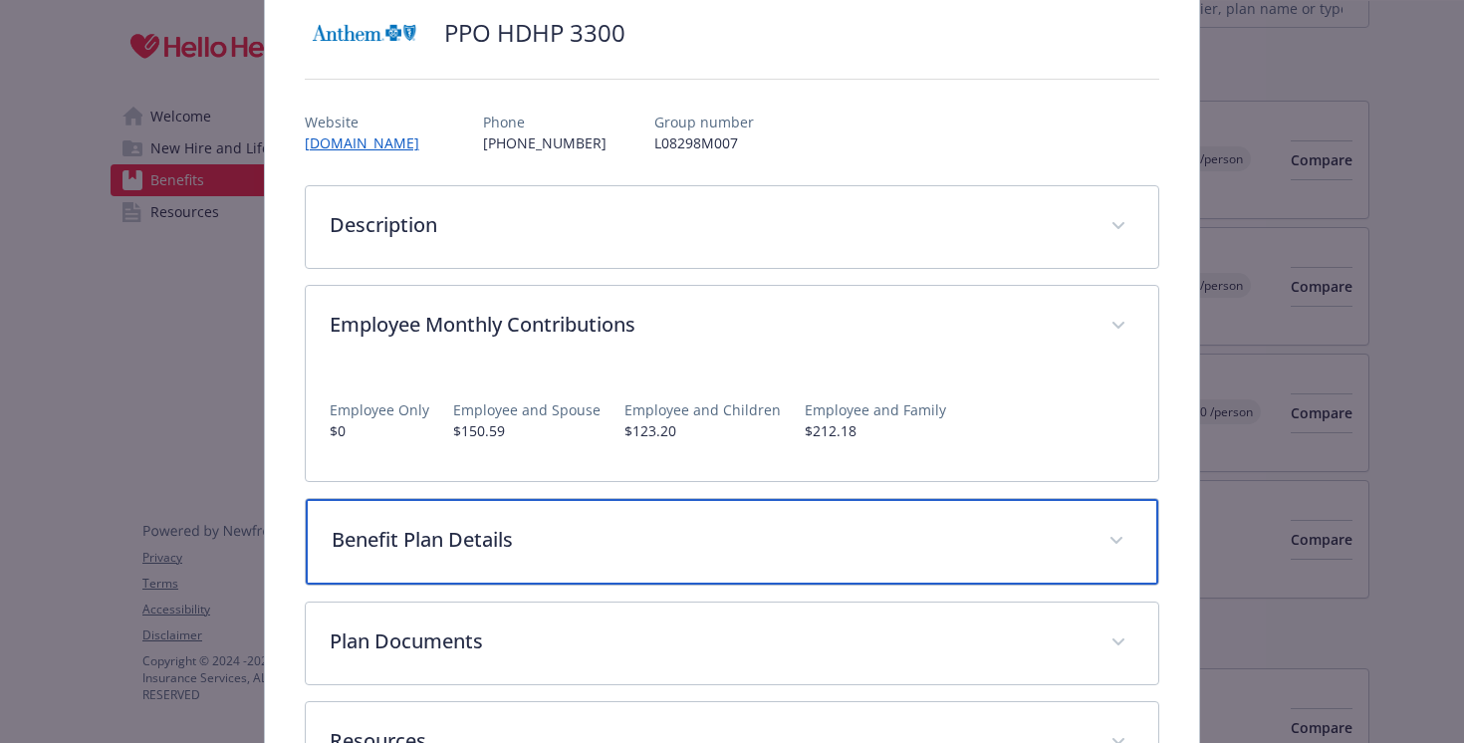
click at [534, 544] on p "Benefit Plan Details" at bounding box center [709, 540] width 754 height 30
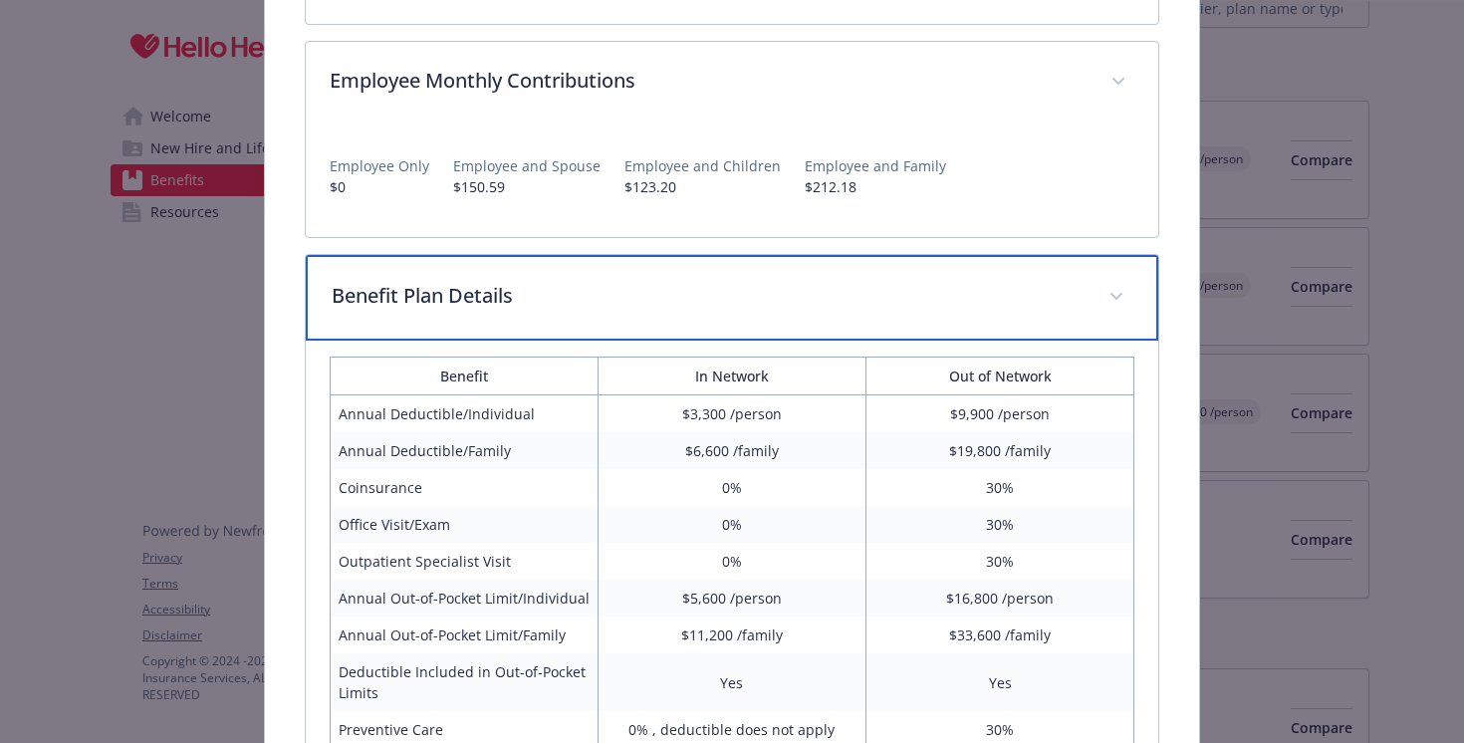
scroll to position [0, 0]
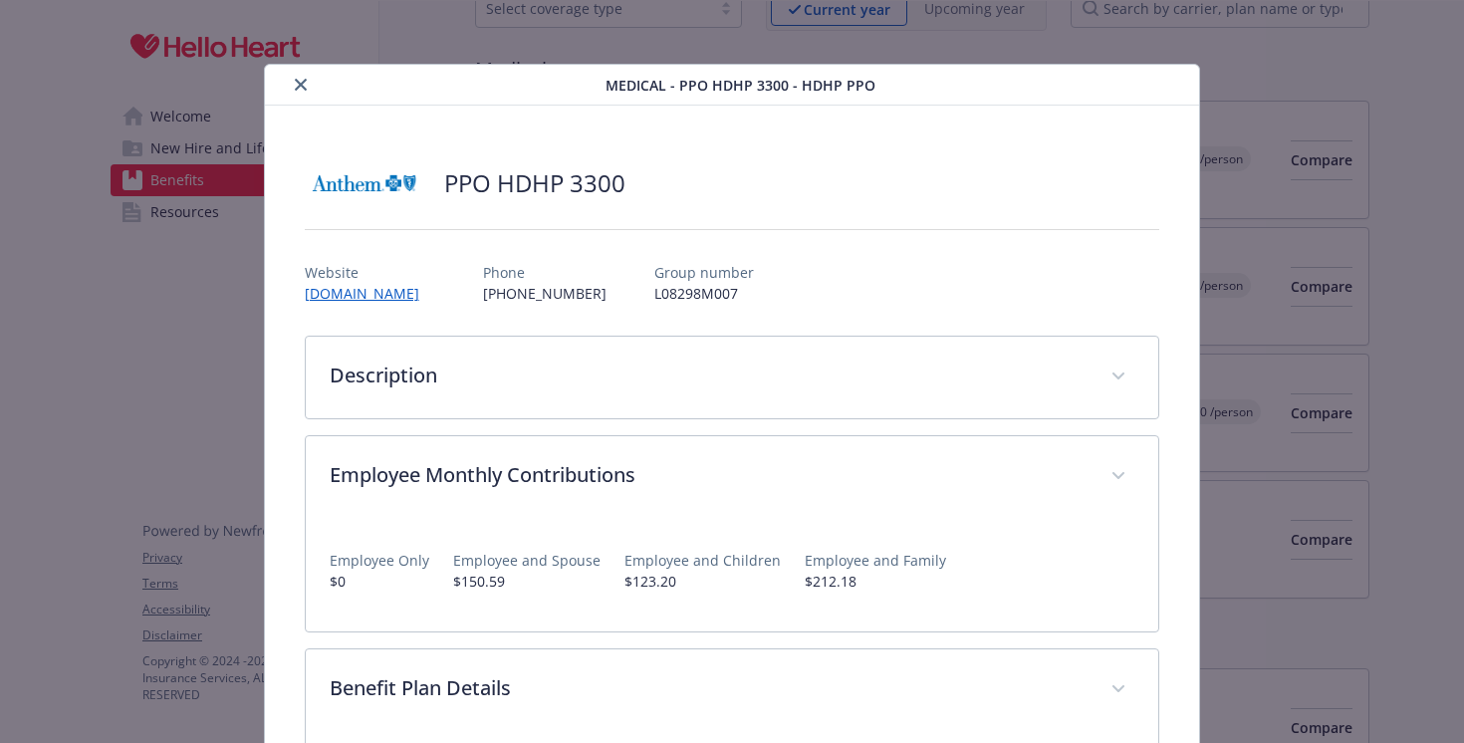
click at [291, 77] on button "close" at bounding box center [301, 85] width 24 height 24
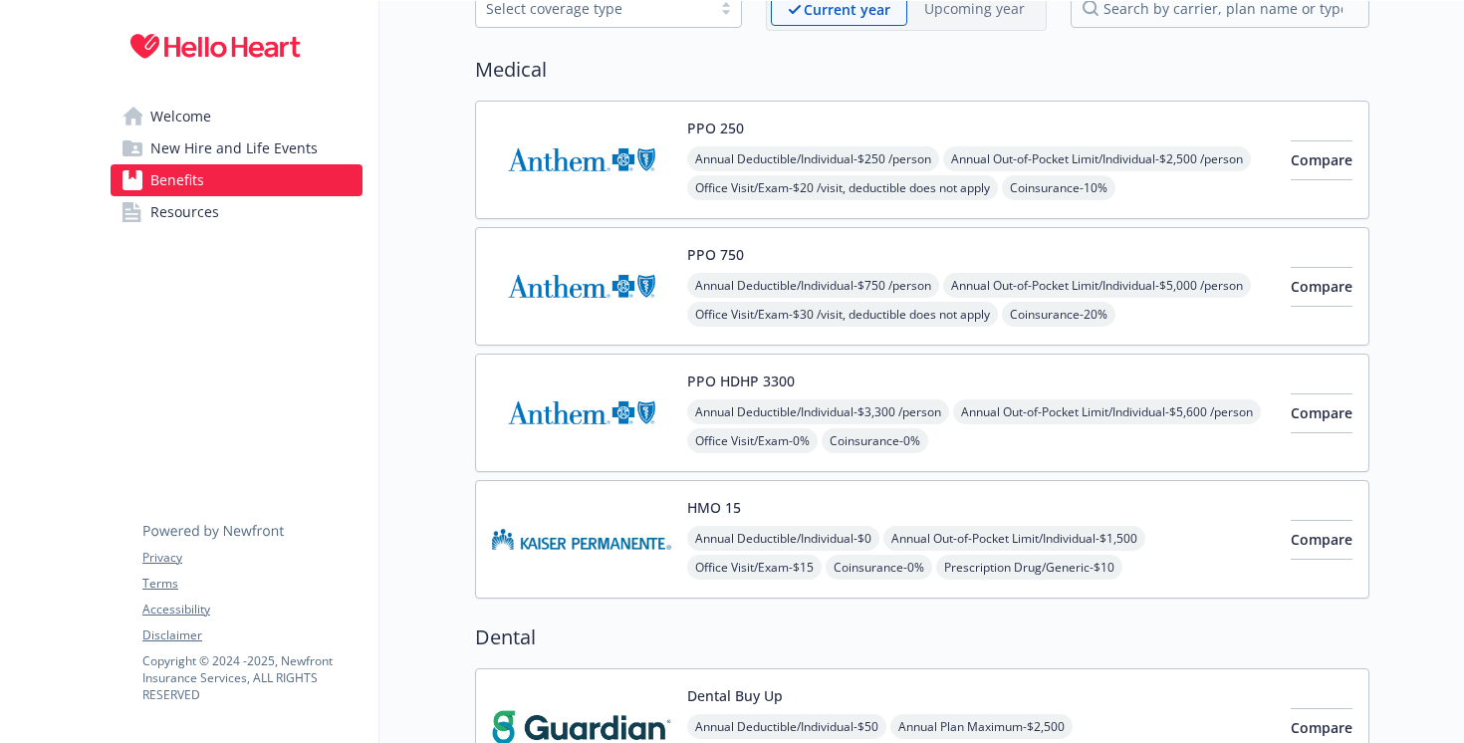
click at [553, 277] on img at bounding box center [581, 286] width 179 height 85
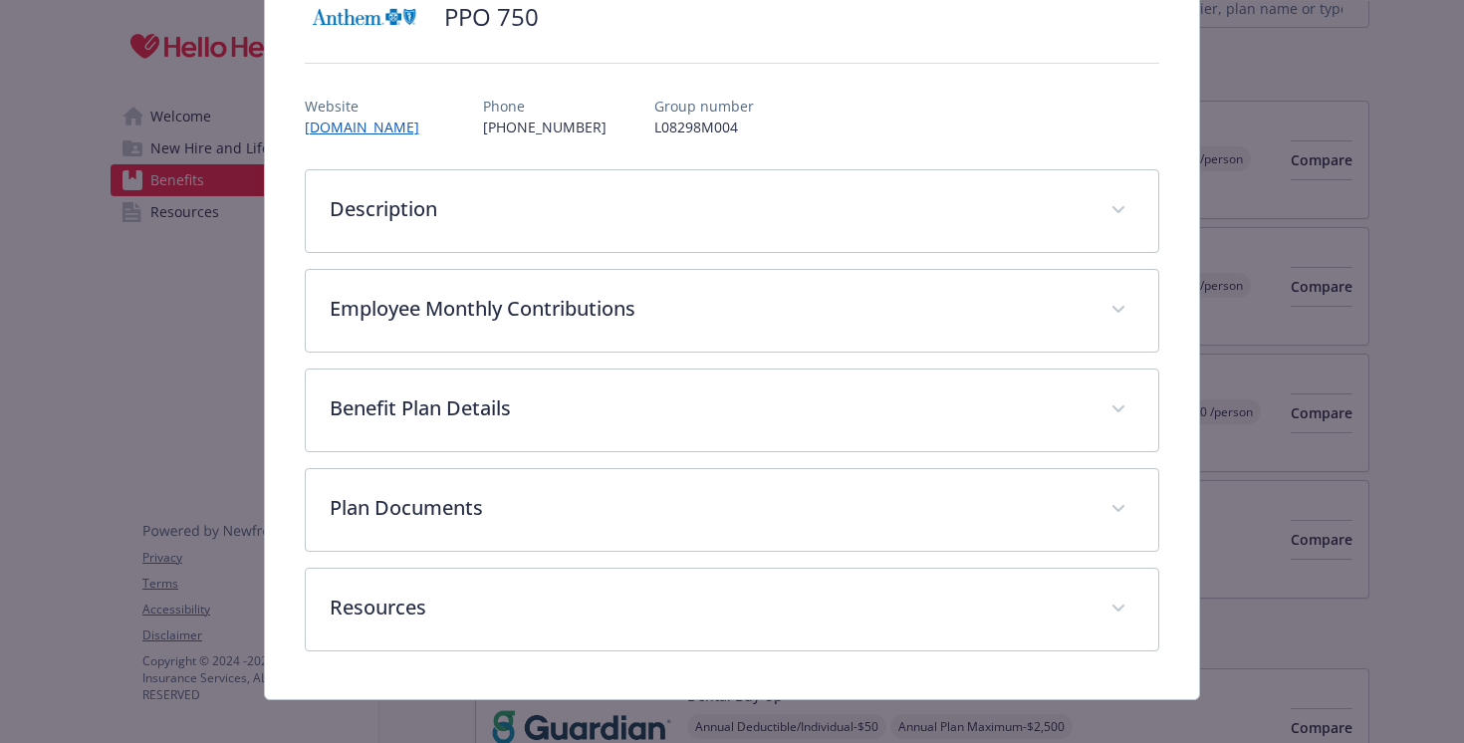
scroll to position [174, 0]
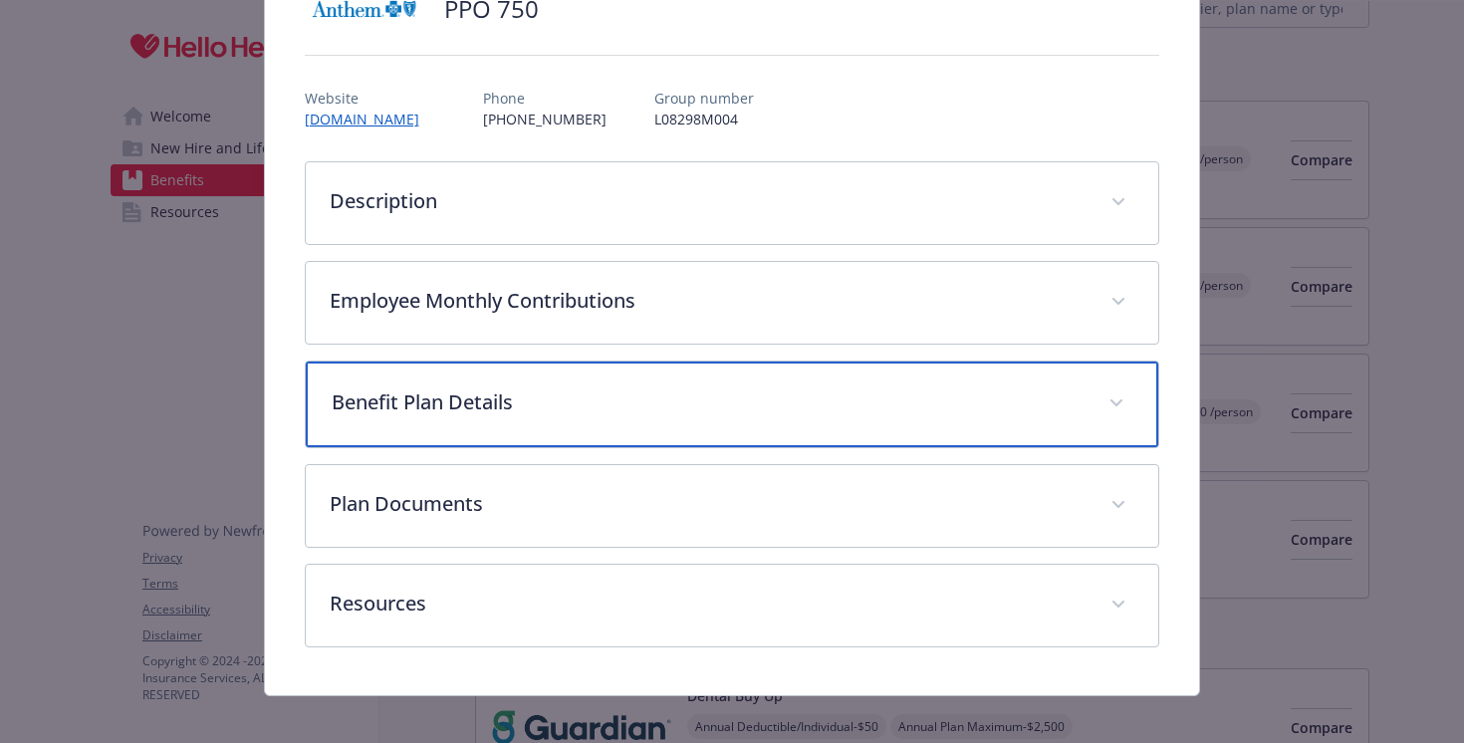
click at [518, 389] on p "Benefit Plan Details" at bounding box center [709, 403] width 754 height 30
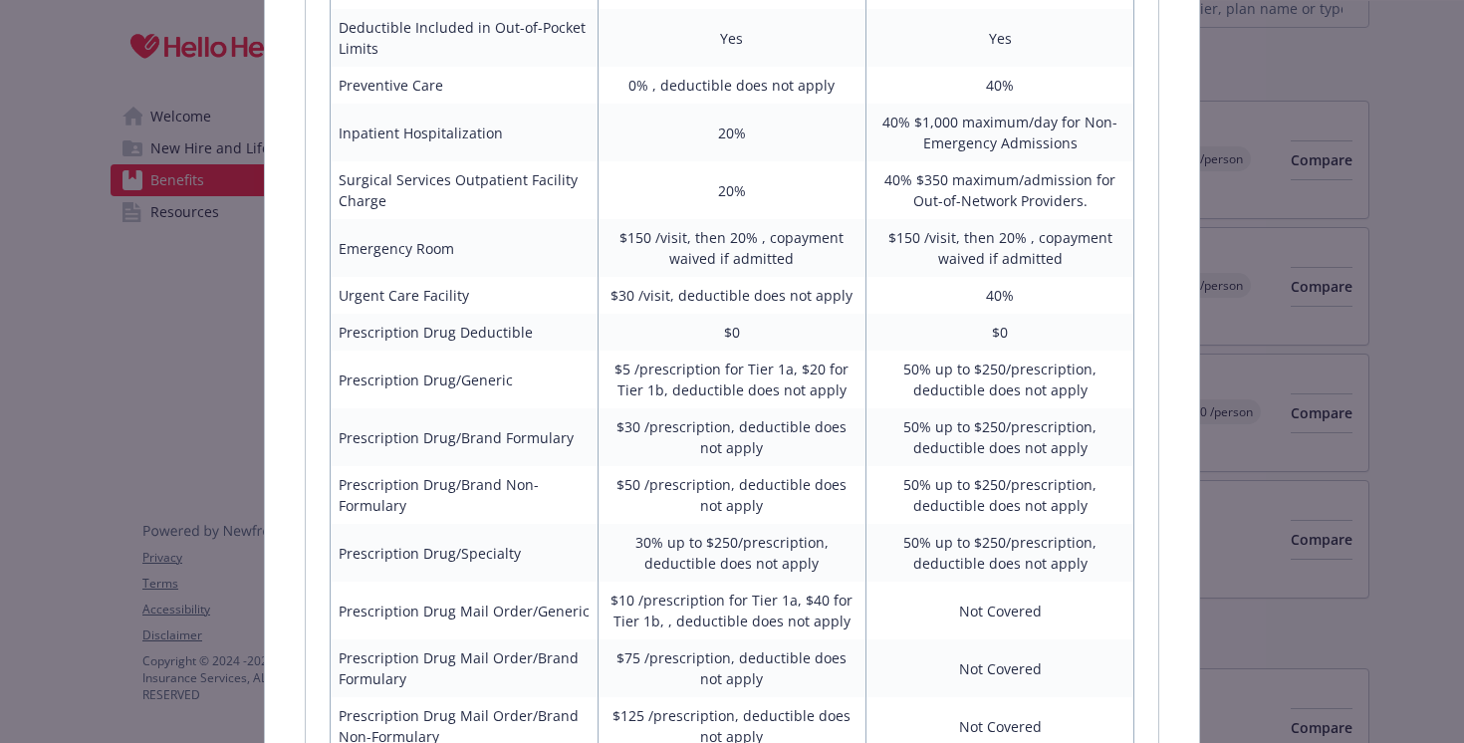
scroll to position [776, 0]
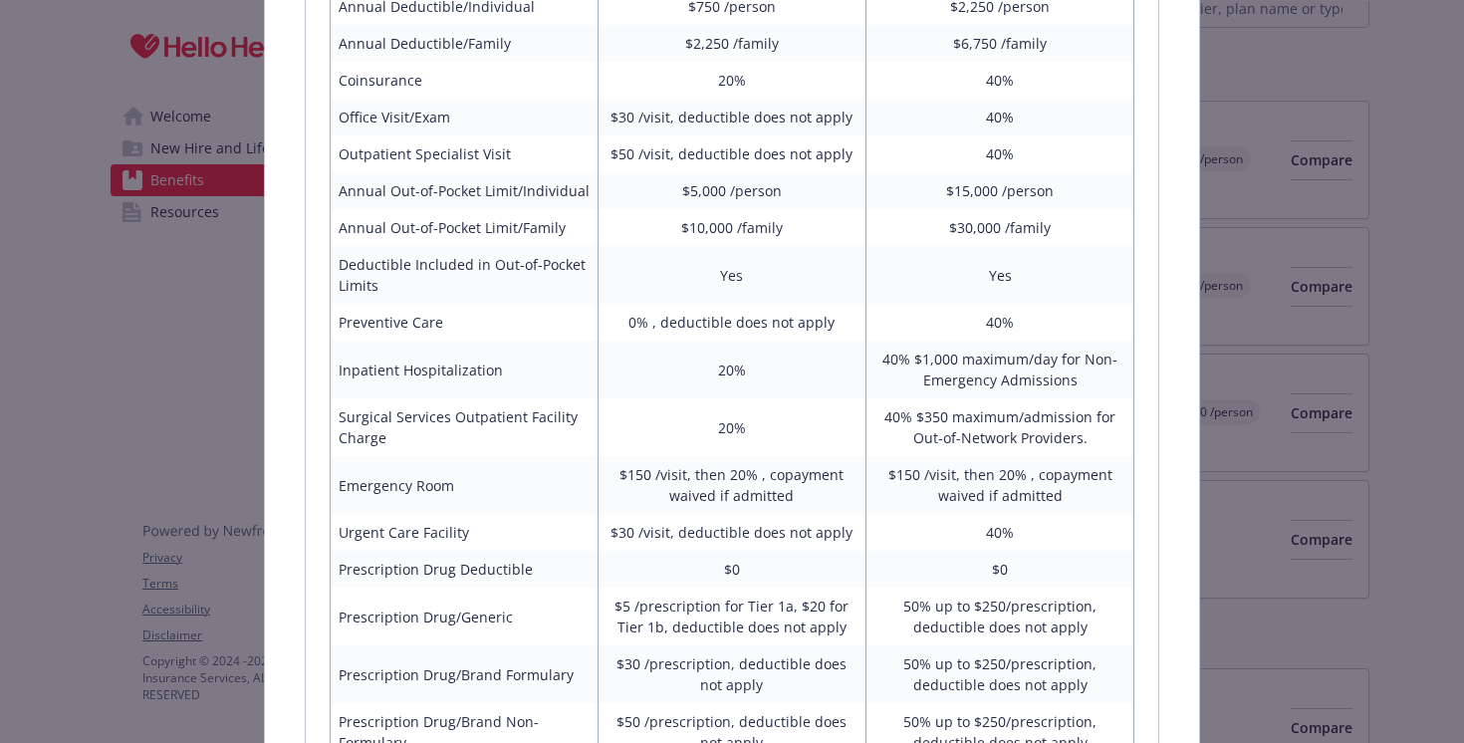
drag, startPoint x: 679, startPoint y: 382, endPoint x: 755, endPoint y: 392, distance: 76.4
click at [755, 392] on td "20%" at bounding box center [732, 370] width 268 height 58
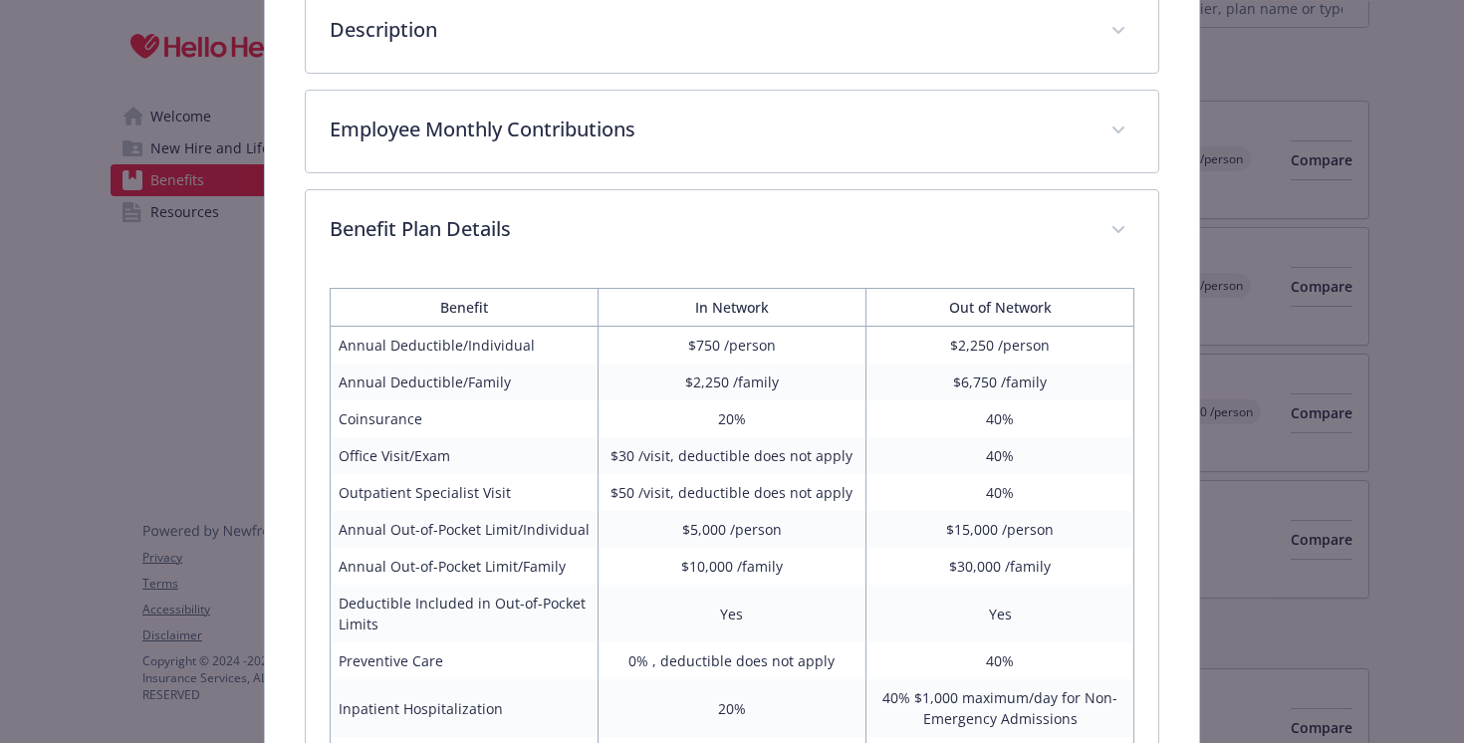
scroll to position [56, 0]
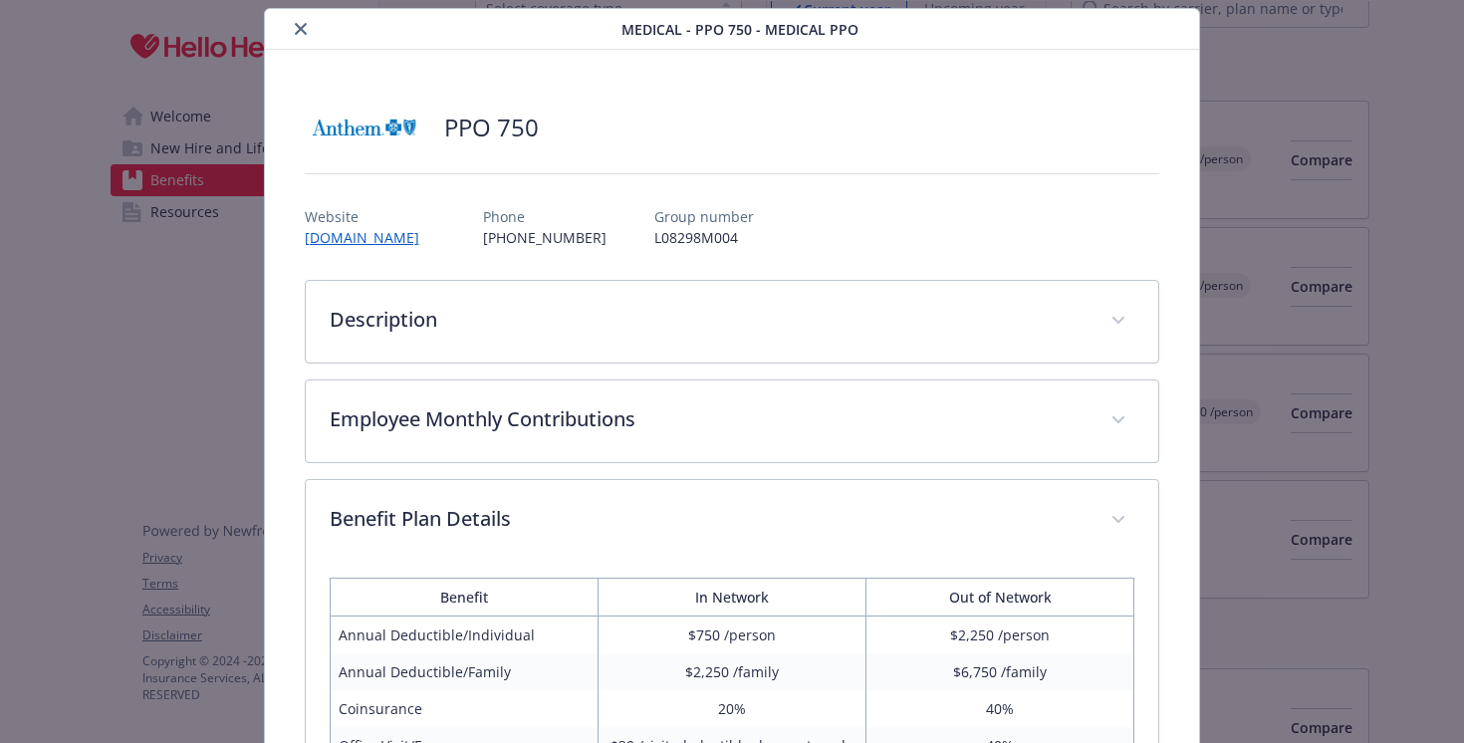
click at [309, 42] on div "Medical - PPO 750 - Medical PPO" at bounding box center [732, 29] width 935 height 41
click at [300, 31] on icon "close" at bounding box center [301, 29] width 12 height 12
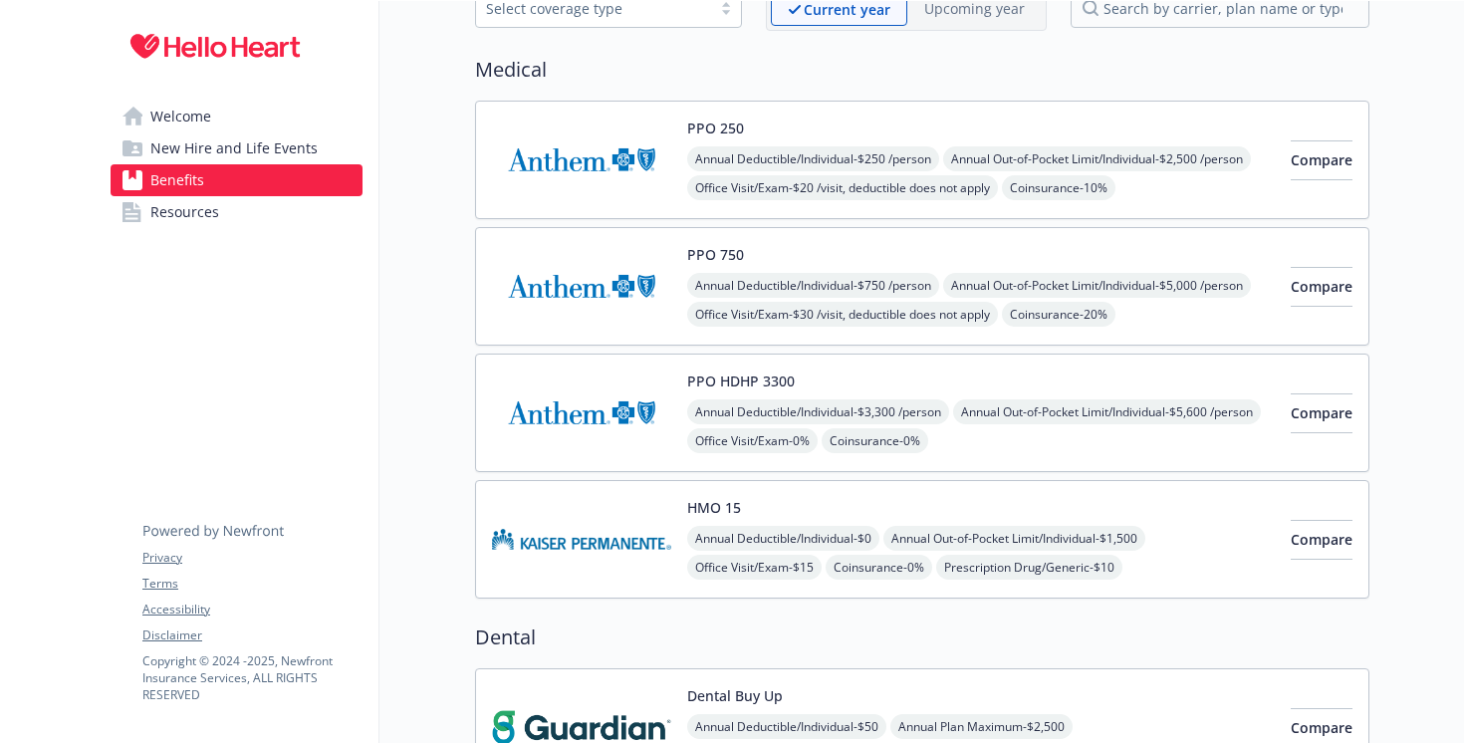
click at [556, 385] on img at bounding box center [581, 413] width 179 height 85
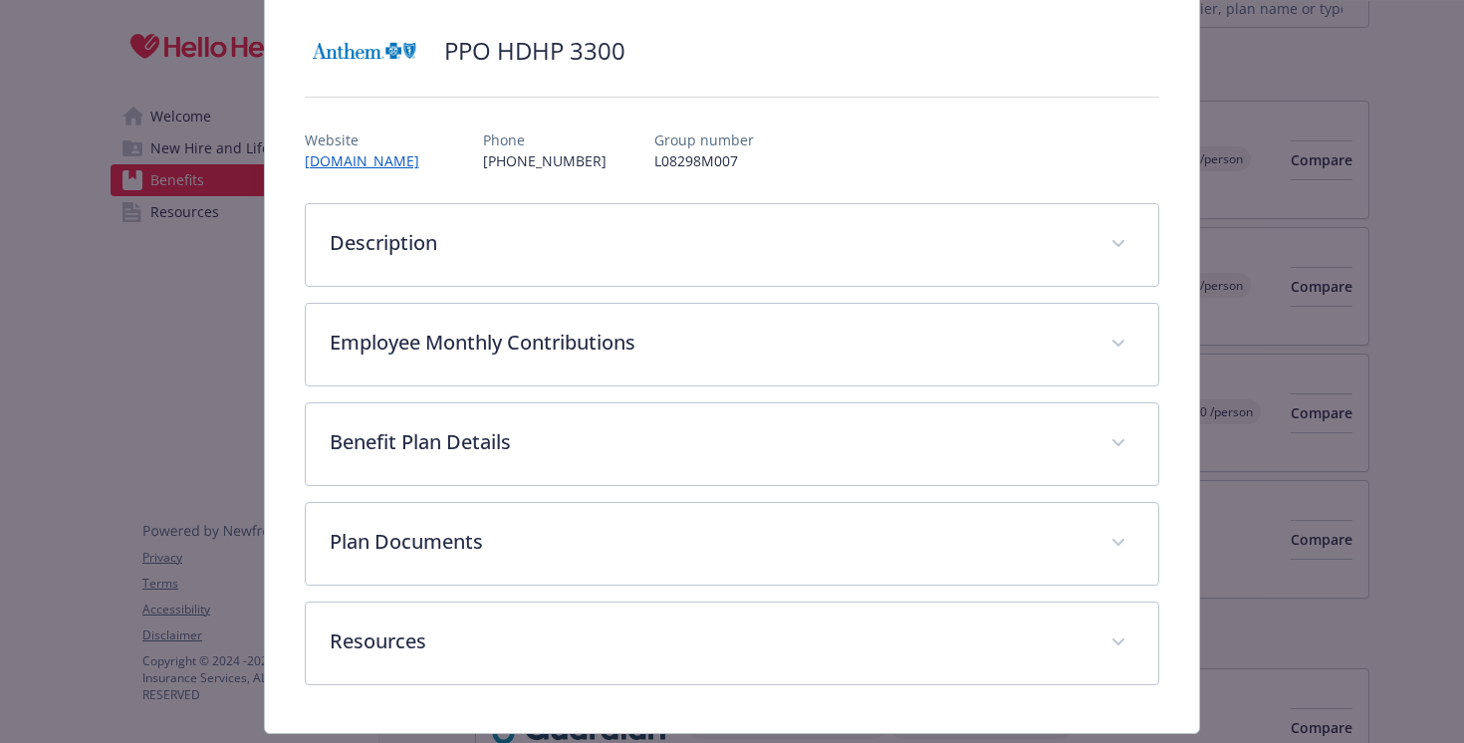
scroll to position [161, 0]
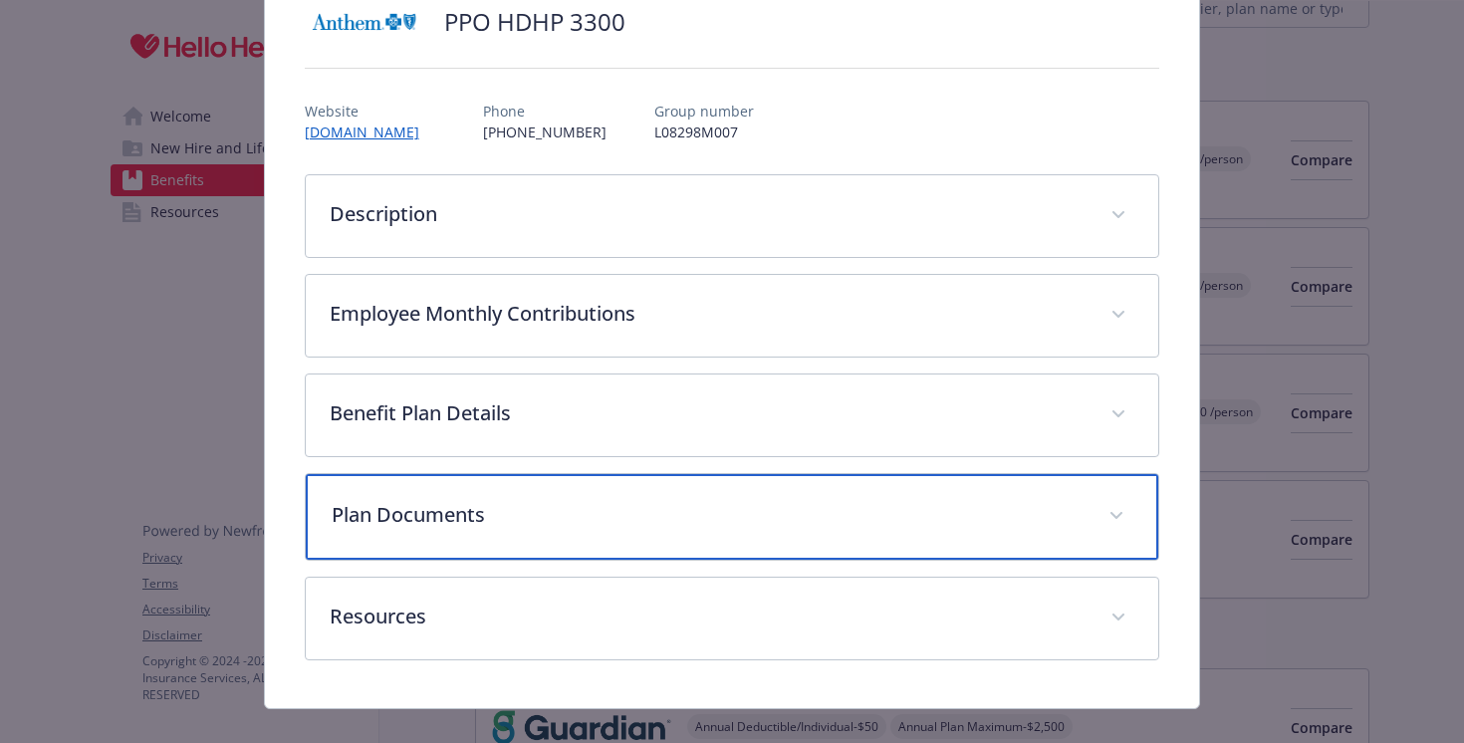
click at [495, 510] on p "Plan Documents" at bounding box center [709, 515] width 754 height 30
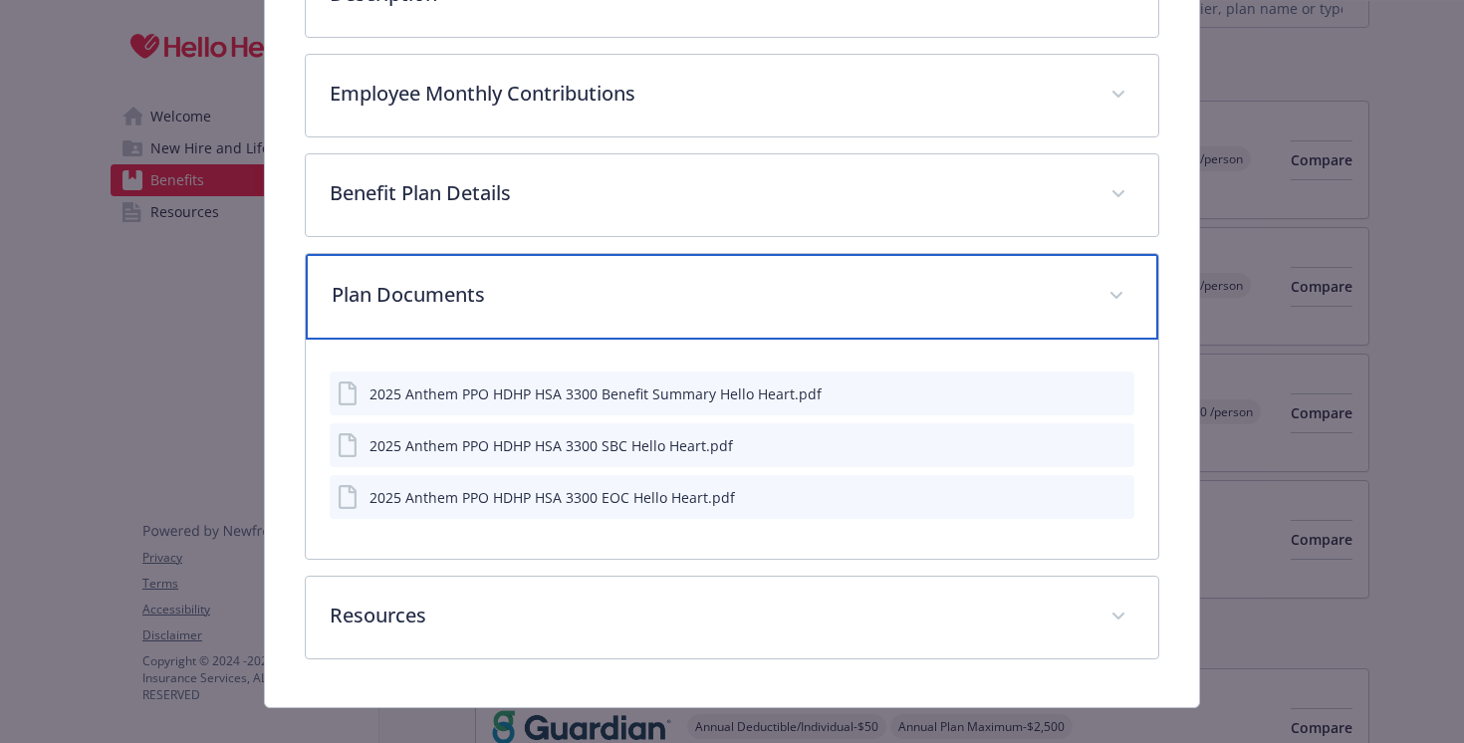
scroll to position [410, 0]
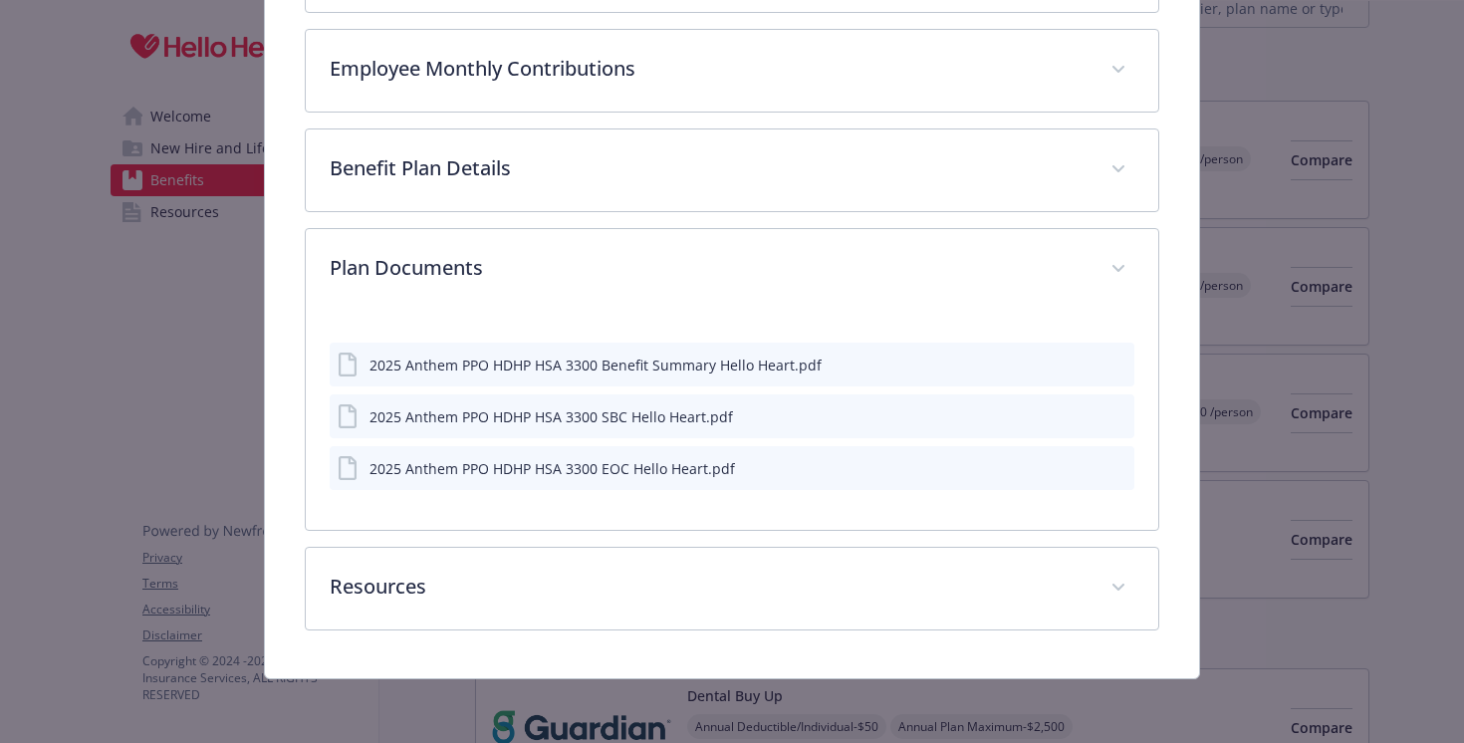
click at [460, 364] on div "2025 Anthem PPO HDHP HSA 3300 Benefit Summary Hello Heart.pdf" at bounding box center [596, 365] width 452 height 21
click at [1076, 360] on div "2025 Anthem PPO HDHP HSA 3300 Benefit Summary Hello Heart.pdf" at bounding box center [733, 365] width 806 height 44
click at [1086, 361] on icon "download file" at bounding box center [1083, 364] width 16 height 16
